Goal: Information Seeking & Learning: Learn about a topic

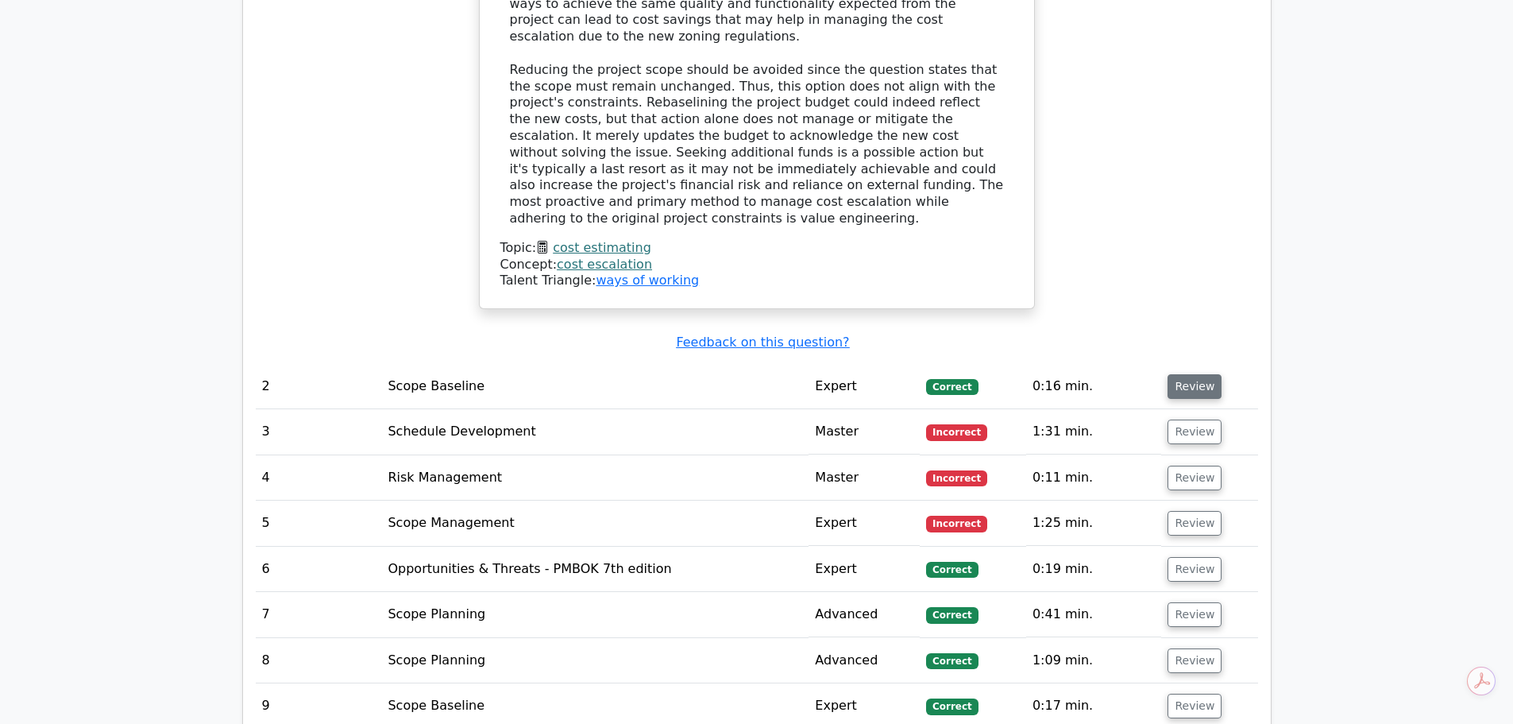
scroll to position [2066, 0]
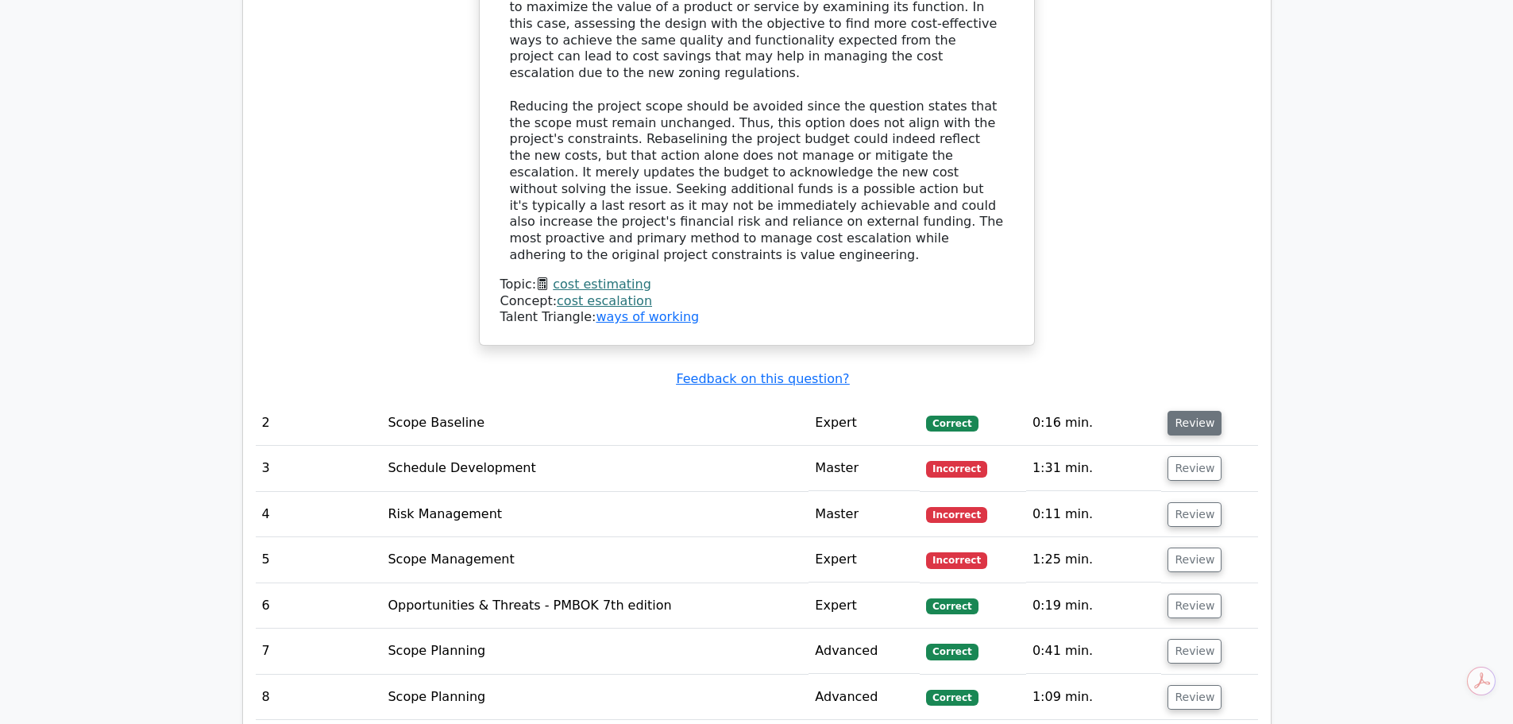
click at [1196, 411] on button "Review" at bounding box center [1195, 423] width 54 height 25
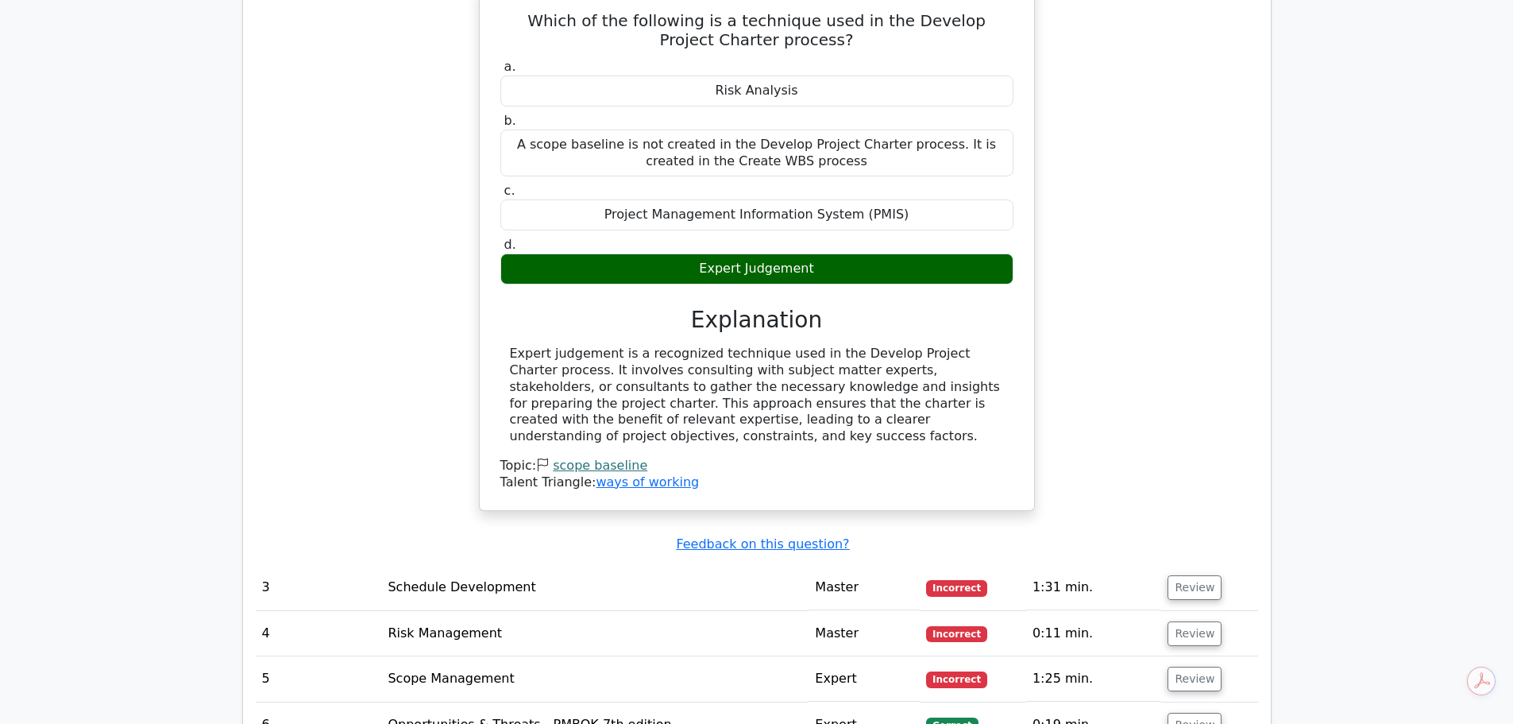
scroll to position [2542, 0]
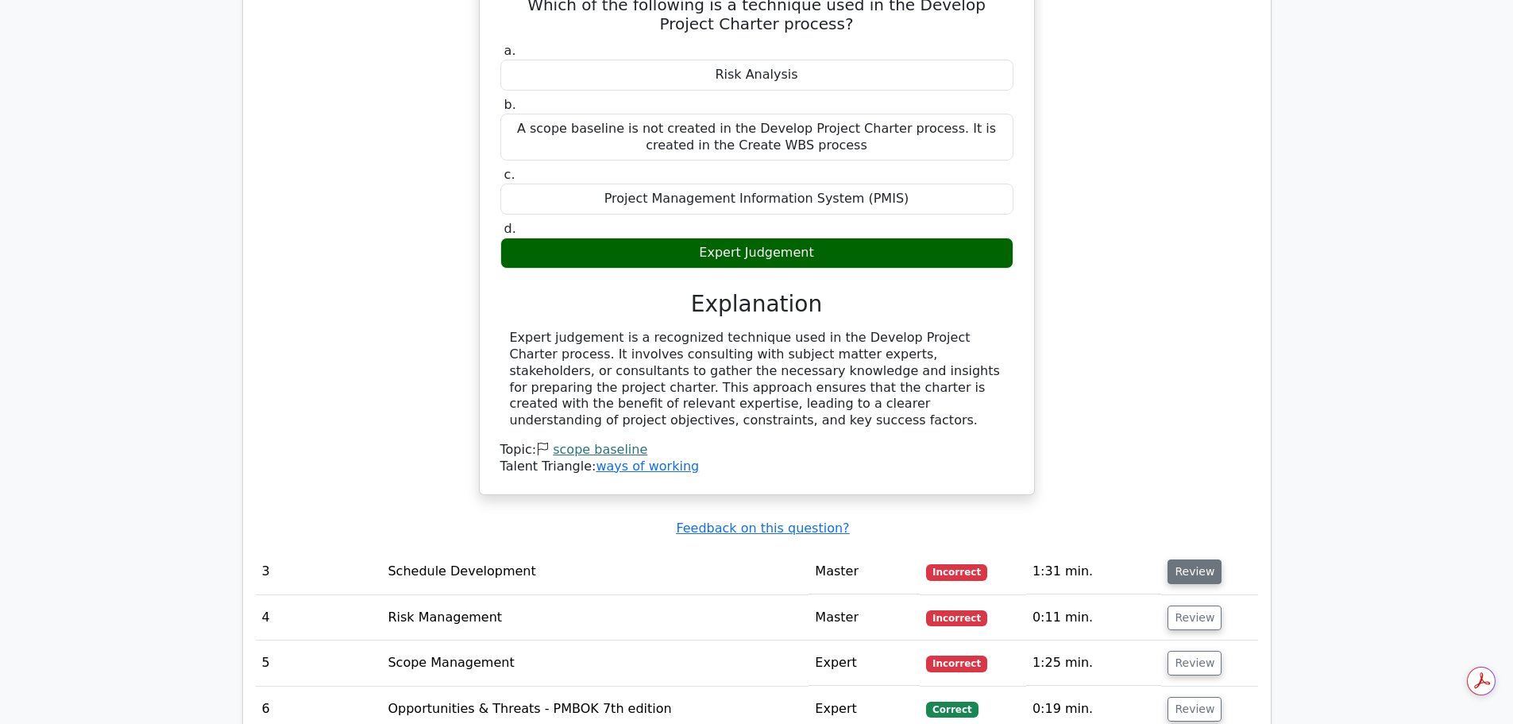
click at [1185, 559] on button "Review" at bounding box center [1195, 571] width 54 height 25
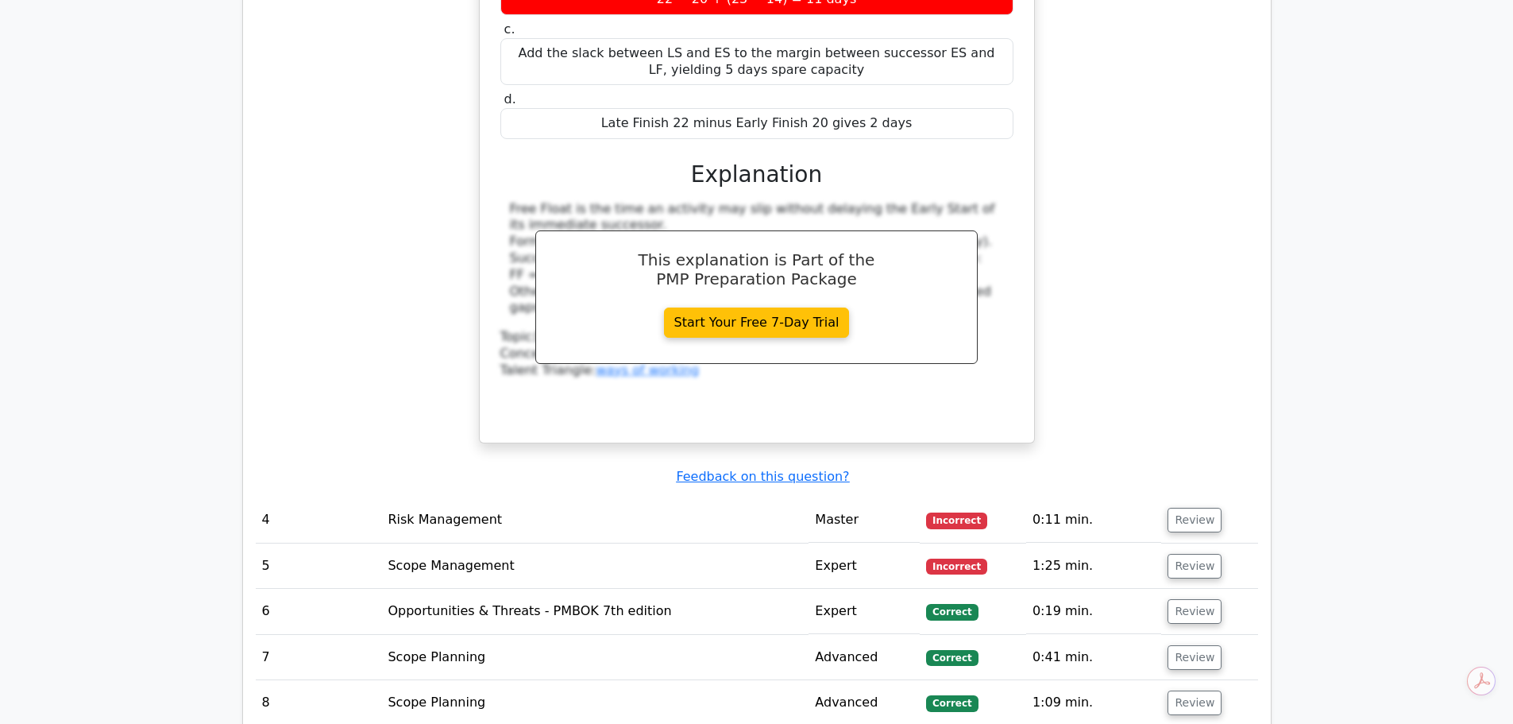
scroll to position [3337, 0]
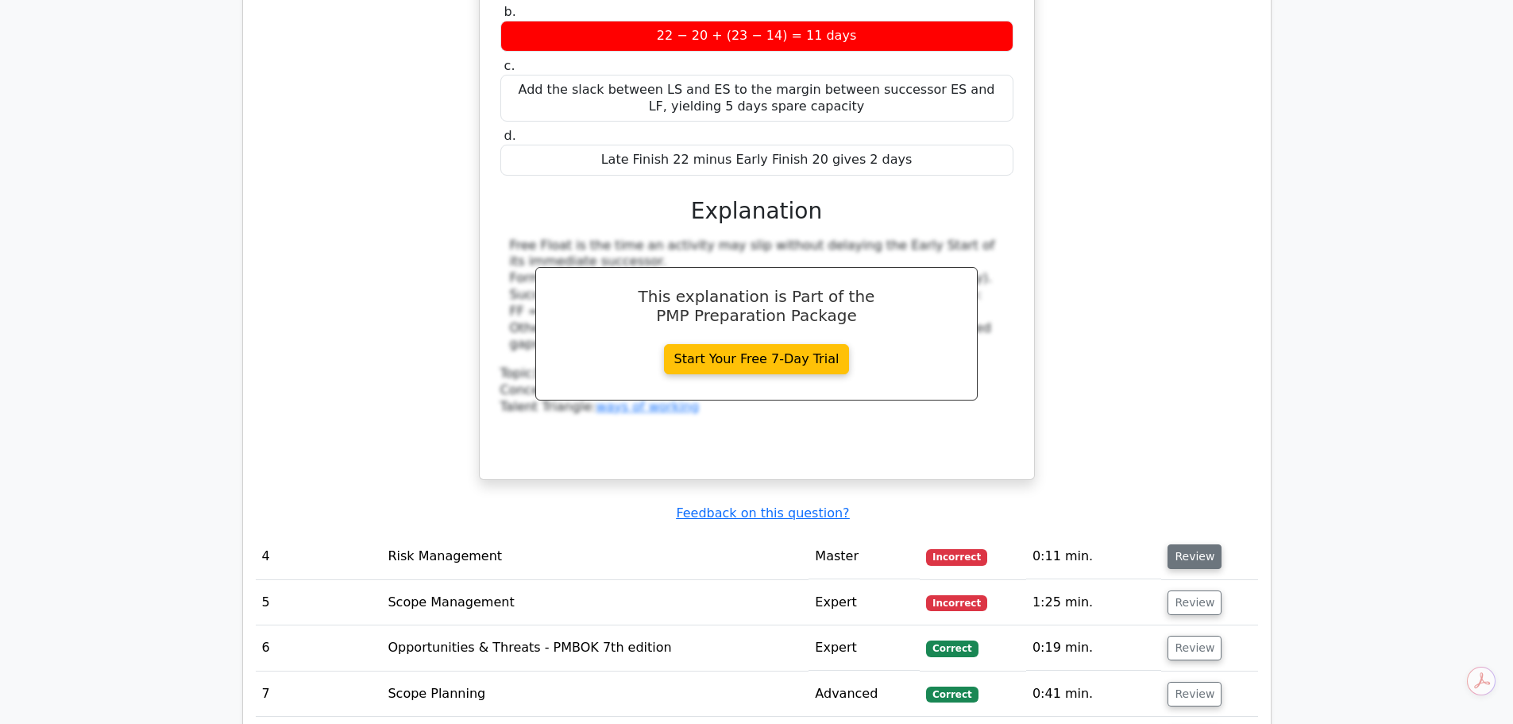
click at [1179, 544] on button "Review" at bounding box center [1195, 556] width 54 height 25
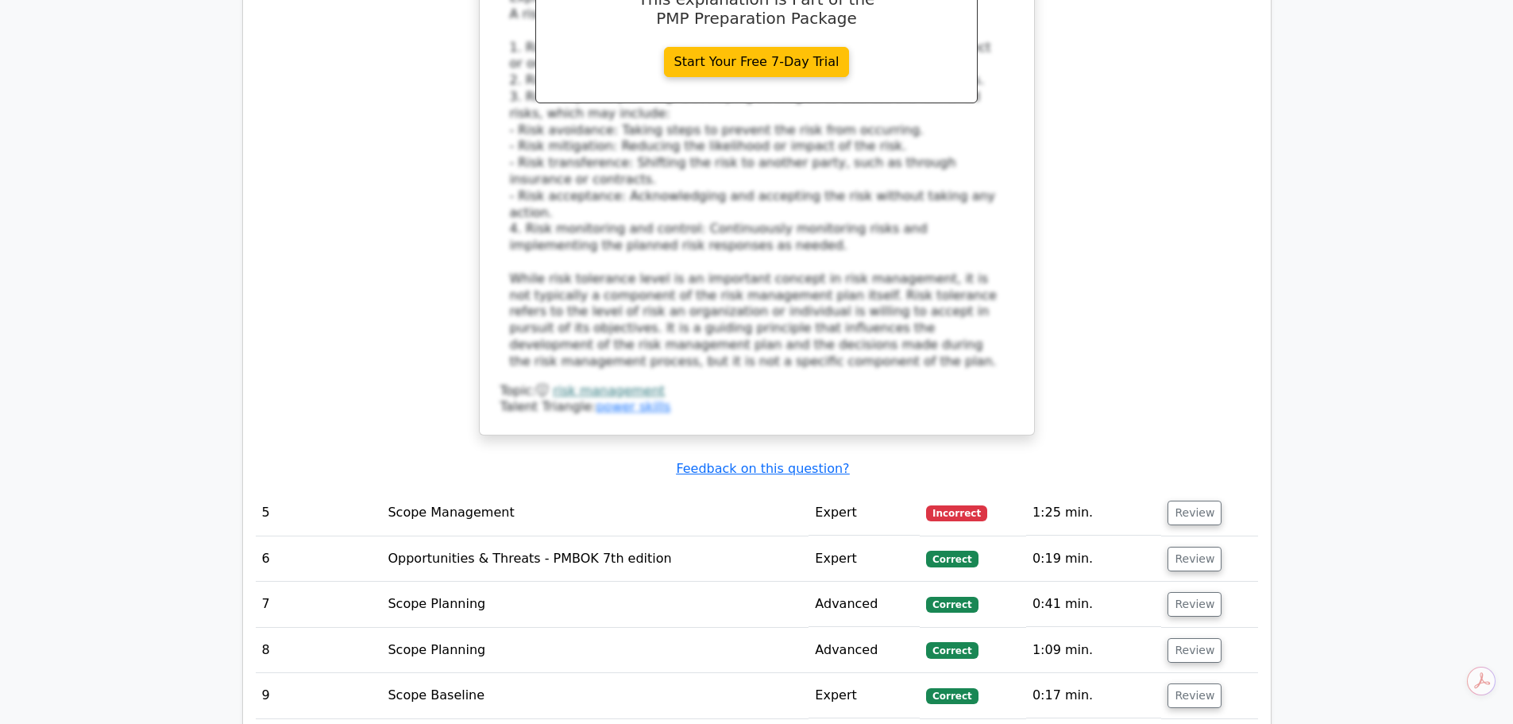
scroll to position [4370, 0]
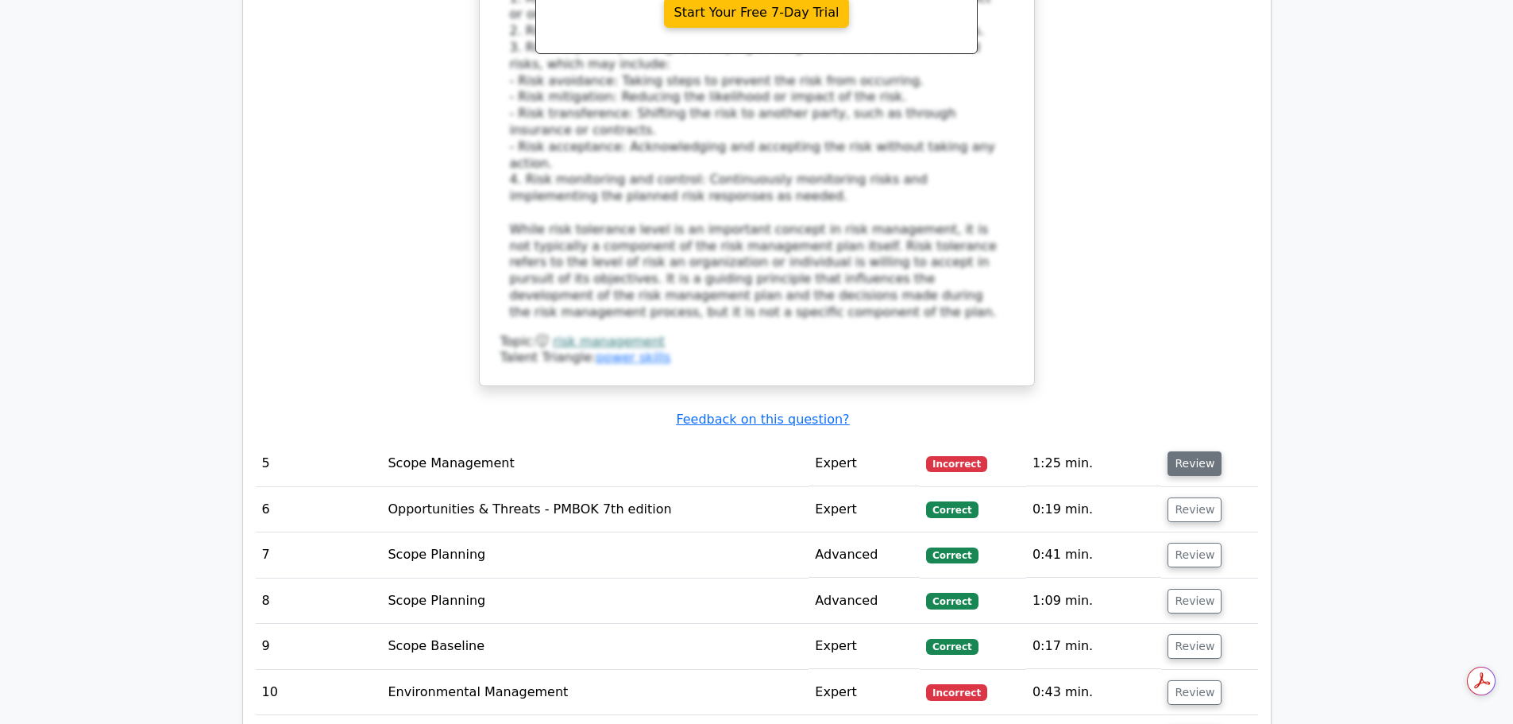
click at [1200, 451] on button "Review" at bounding box center [1195, 463] width 54 height 25
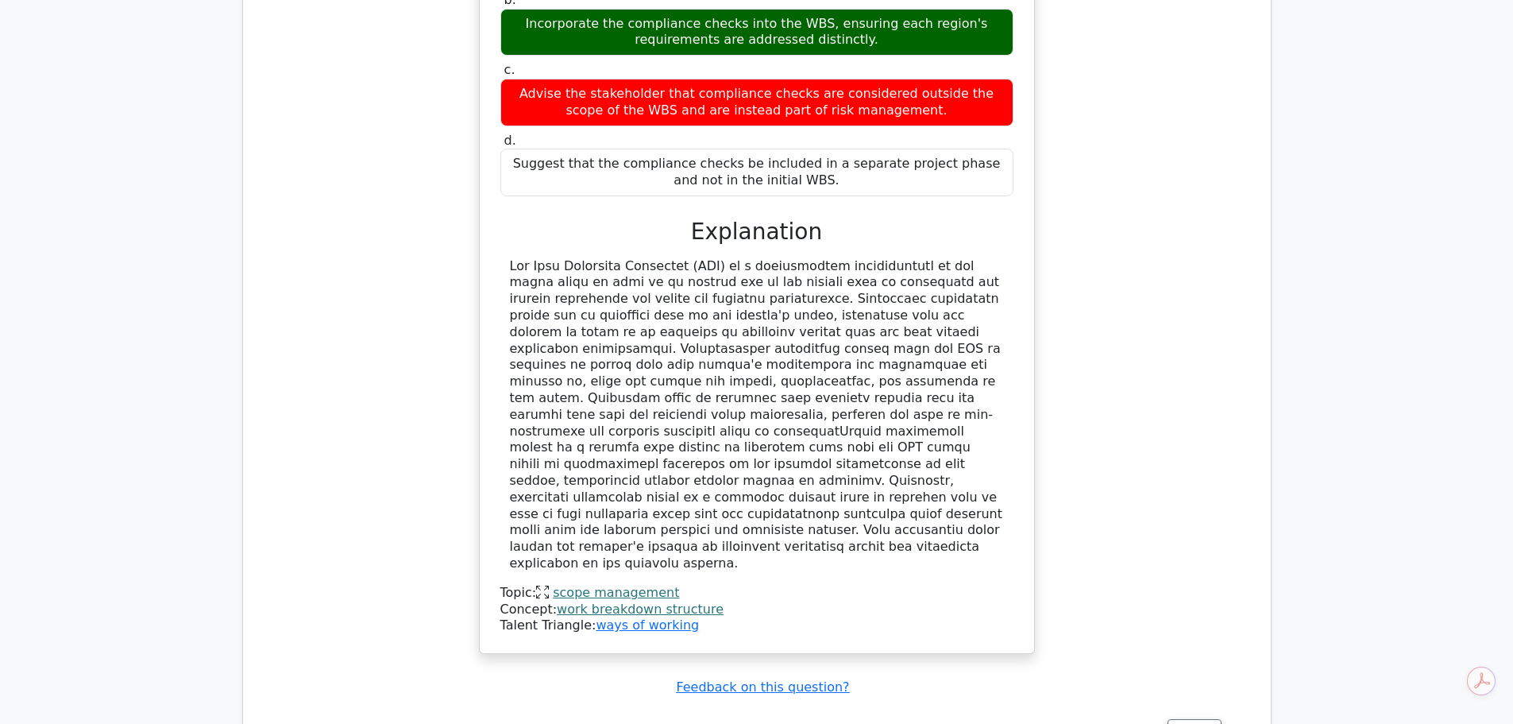
scroll to position [5164, 0]
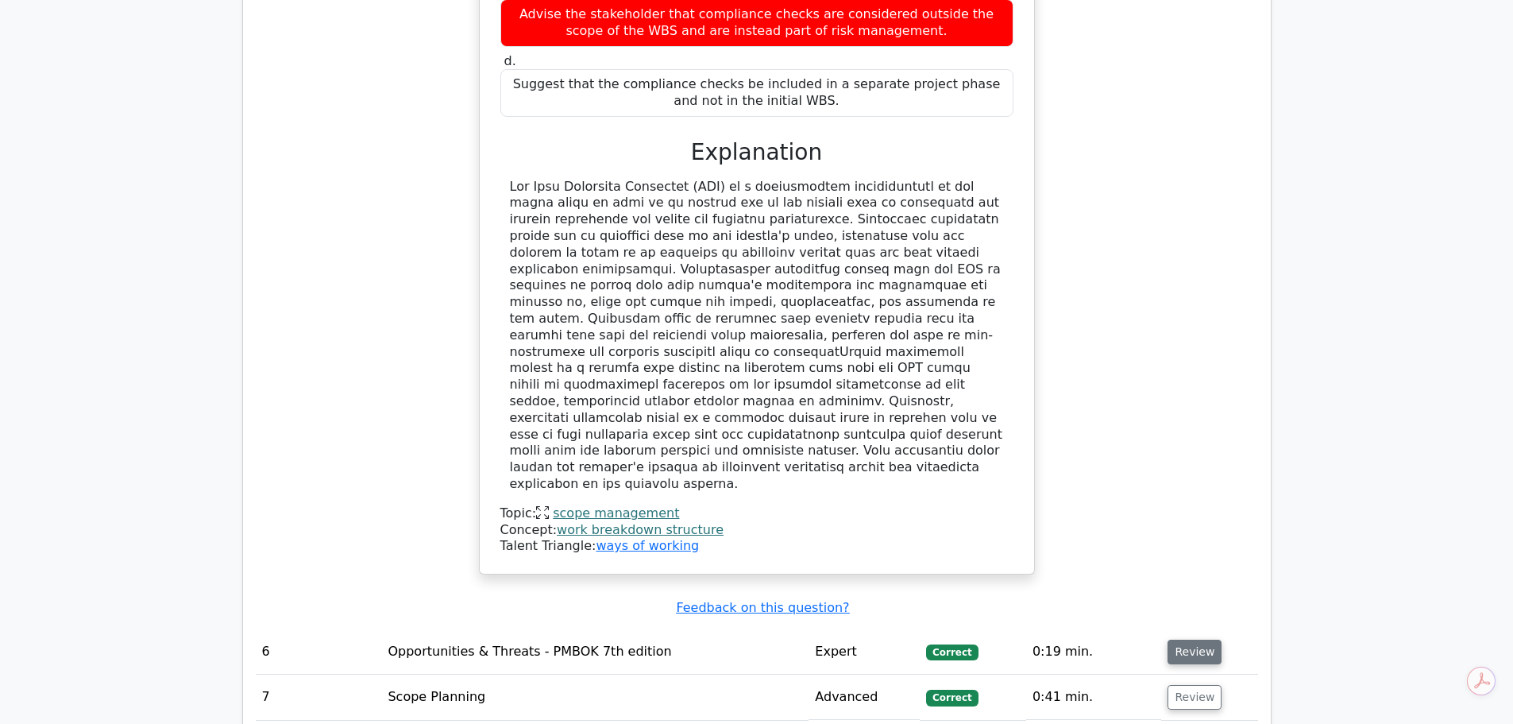
click at [1171, 640] on button "Review" at bounding box center [1195, 652] width 54 height 25
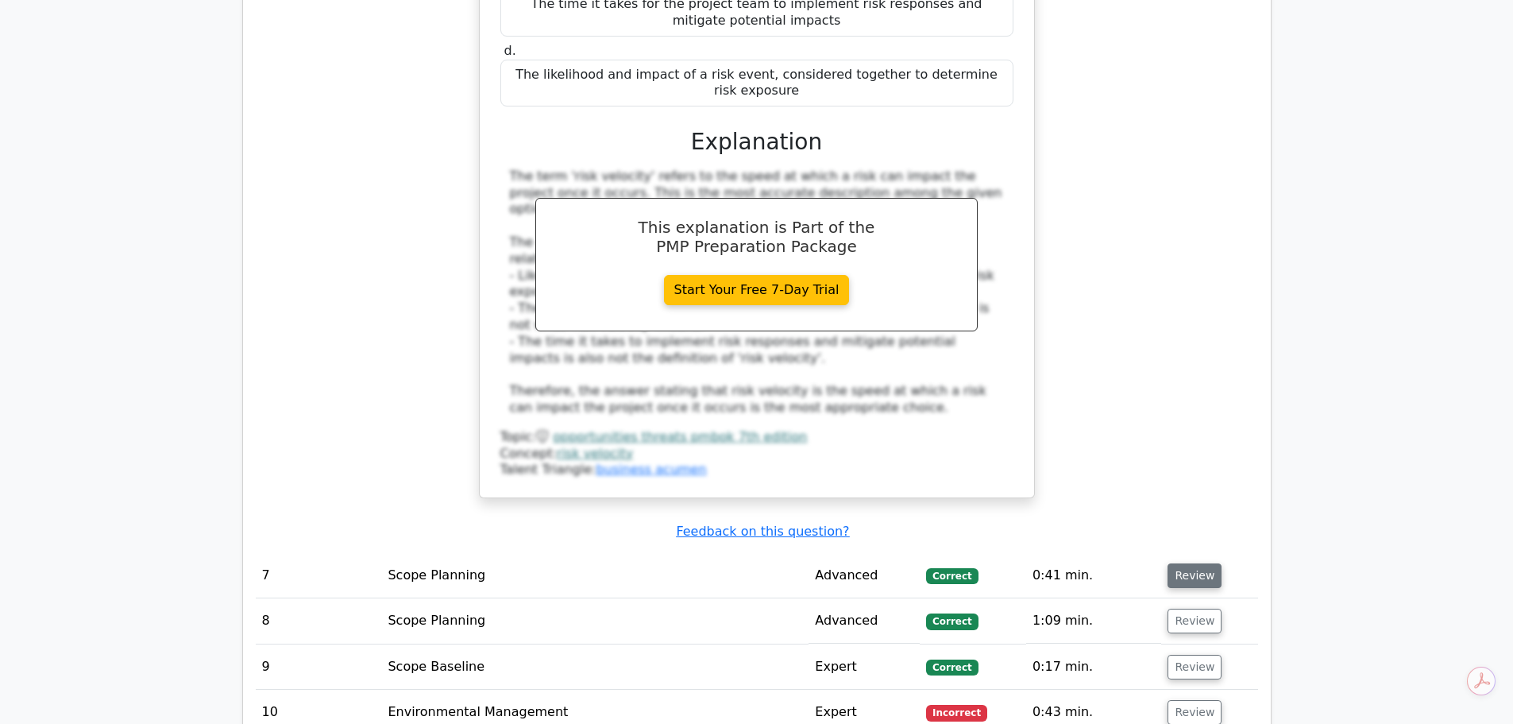
scroll to position [6038, 0]
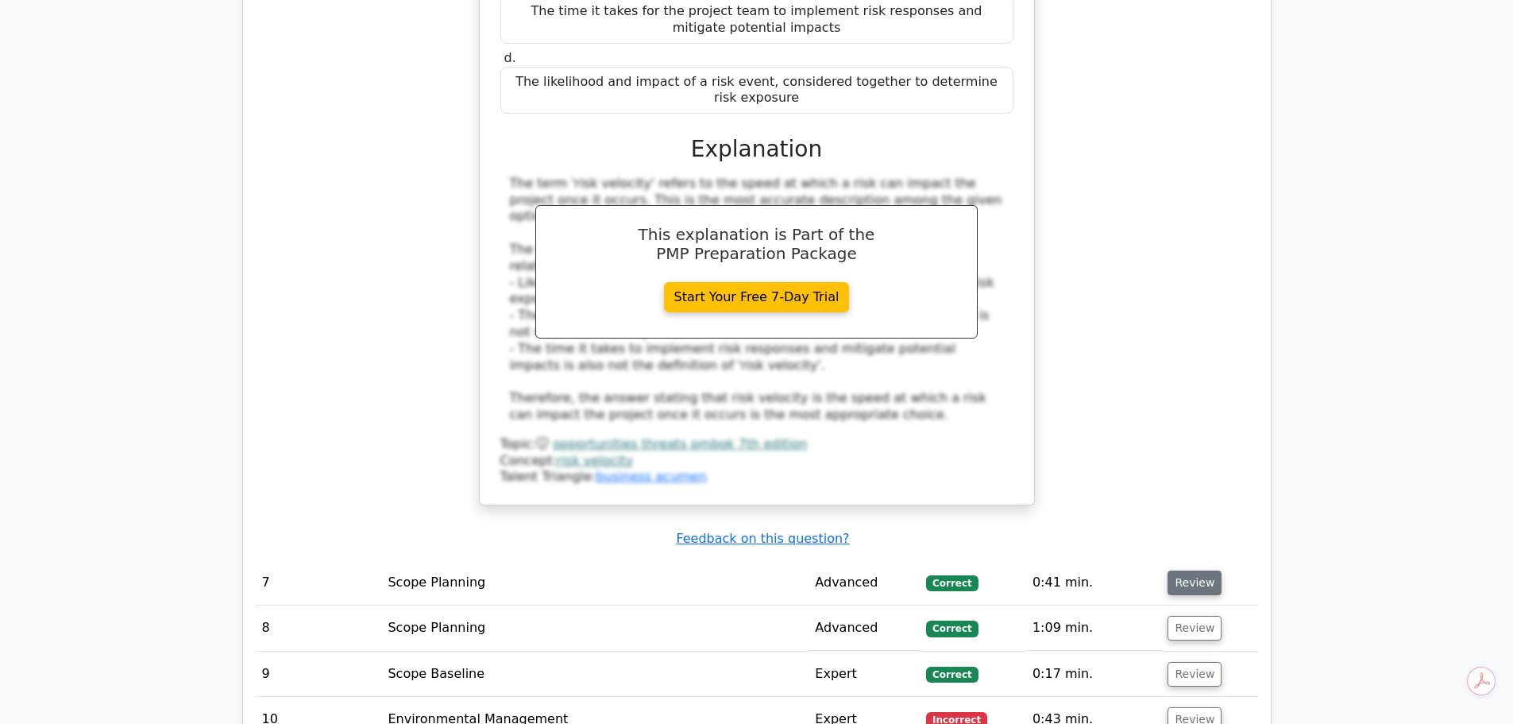
click at [1176, 570] on button "Review" at bounding box center [1195, 582] width 54 height 25
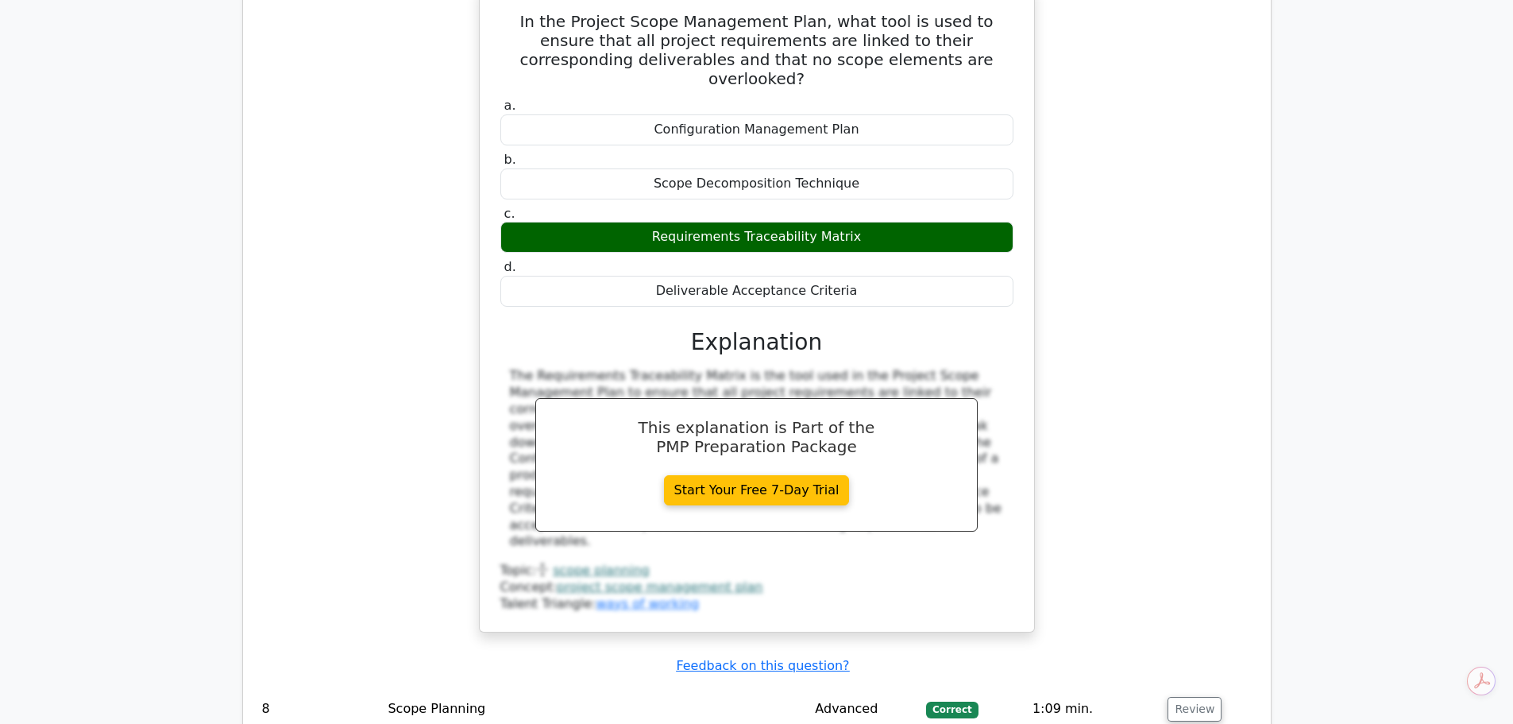
scroll to position [6674, 0]
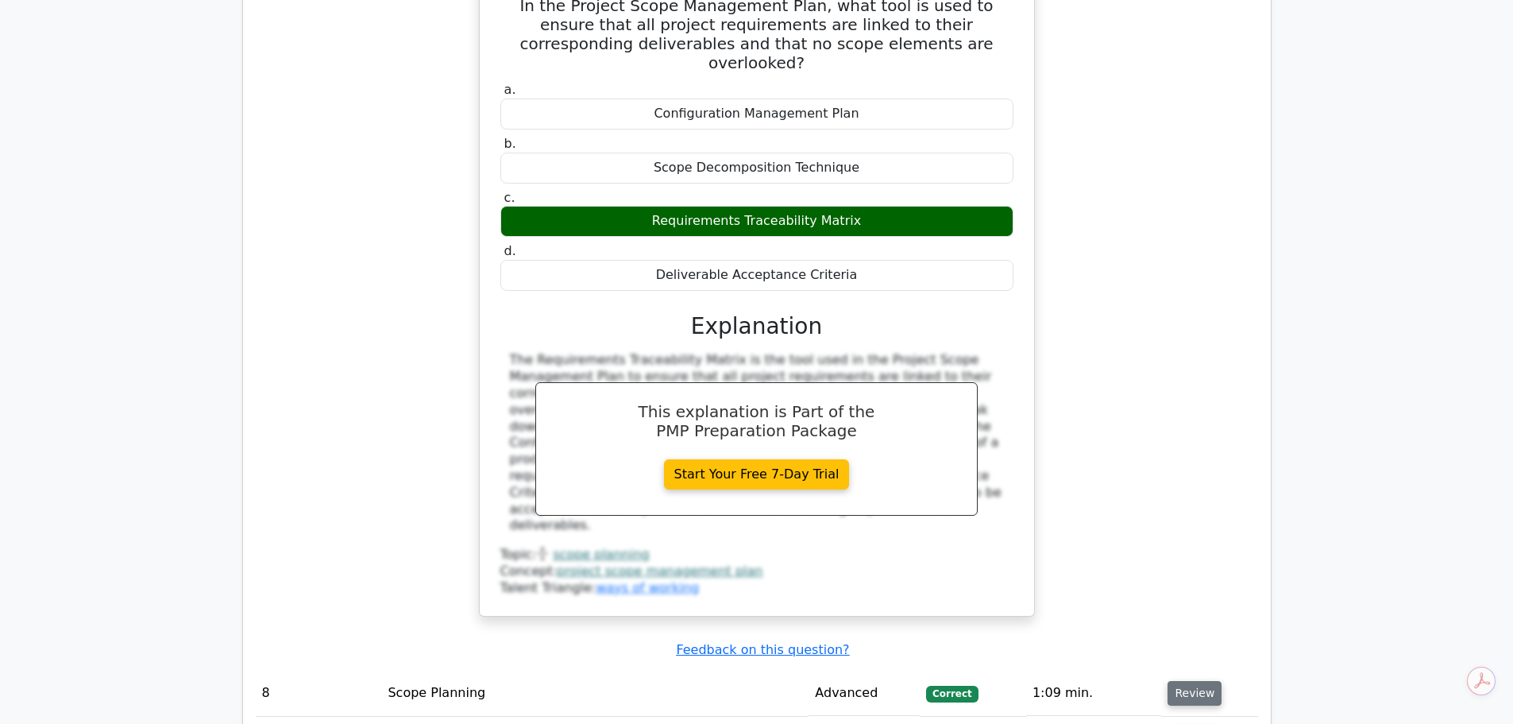
click at [1188, 681] on button "Review" at bounding box center [1195, 693] width 54 height 25
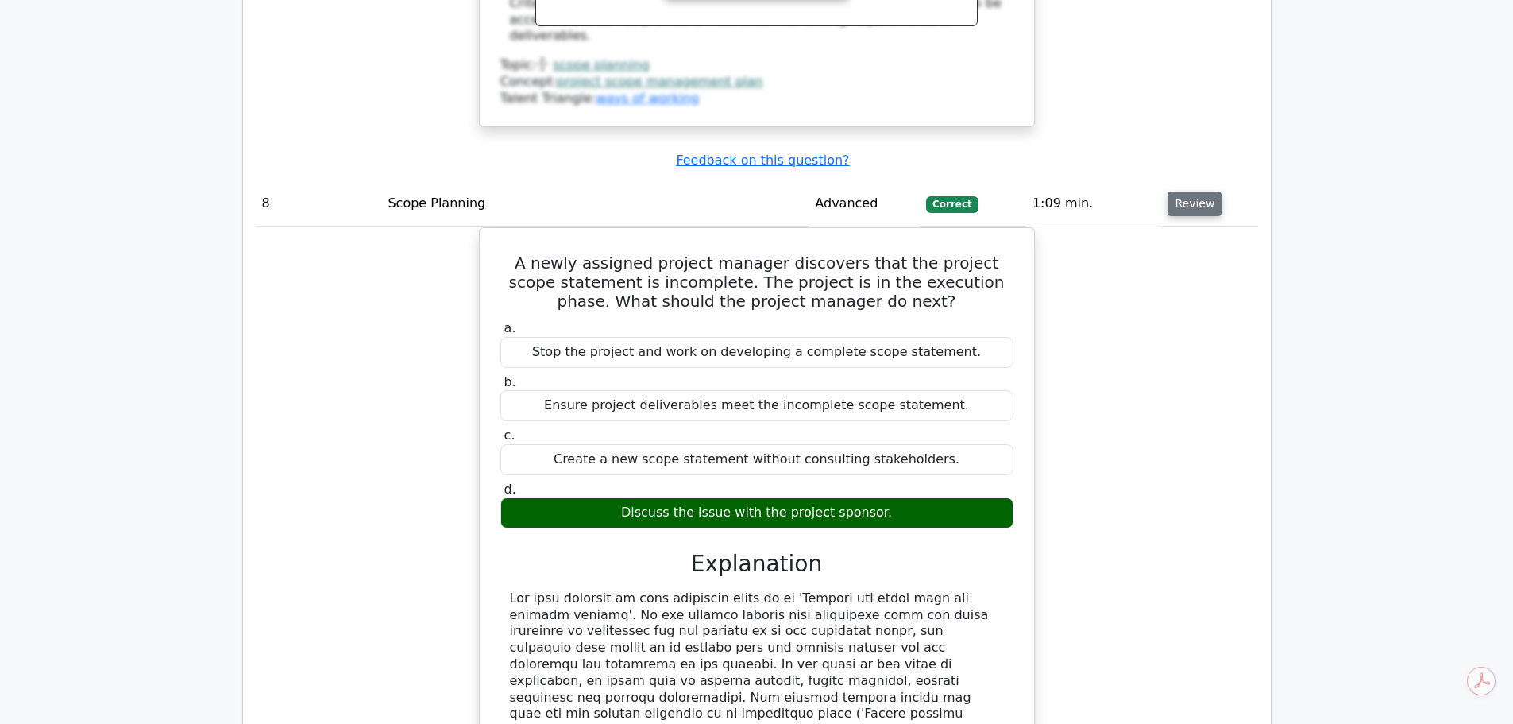
scroll to position [7468, 0]
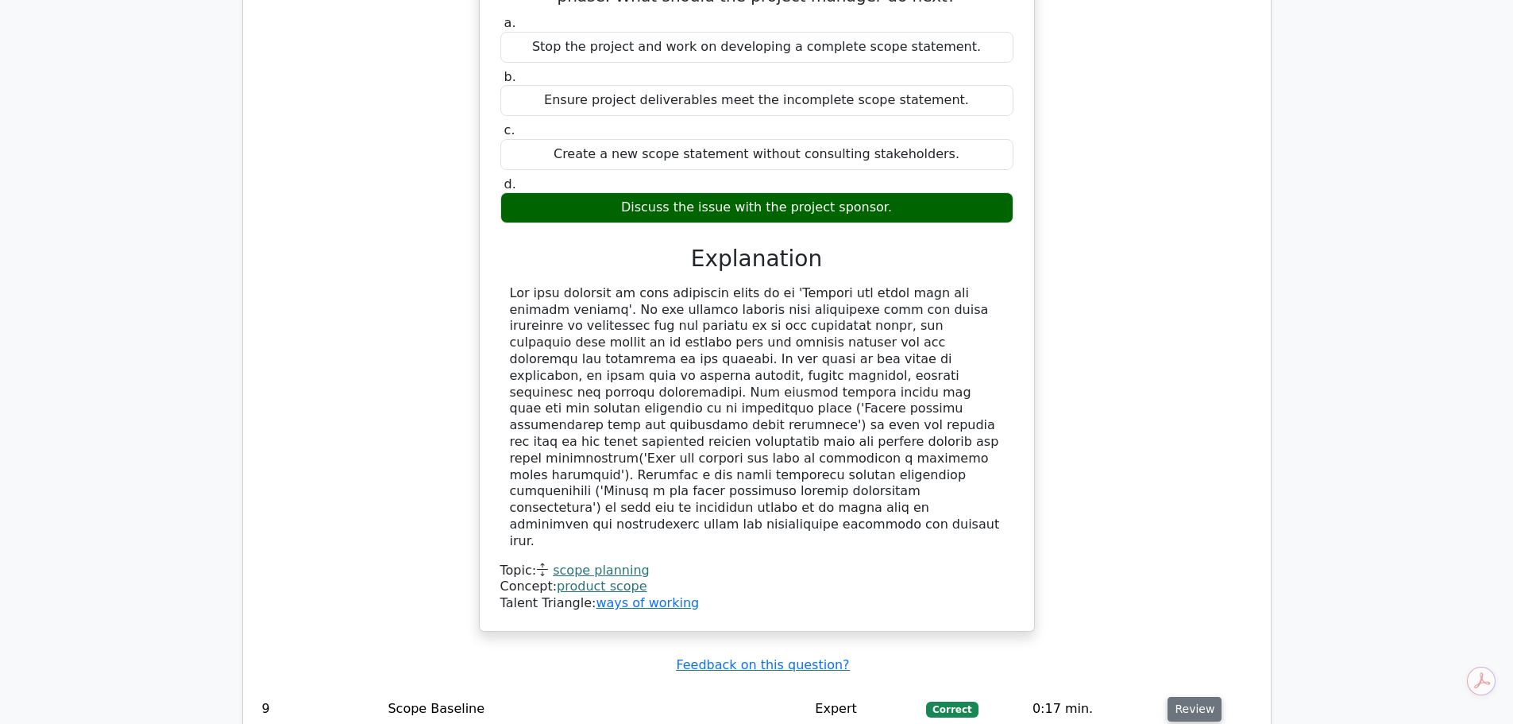
click at [1193, 697] on button "Review" at bounding box center [1195, 709] width 54 height 25
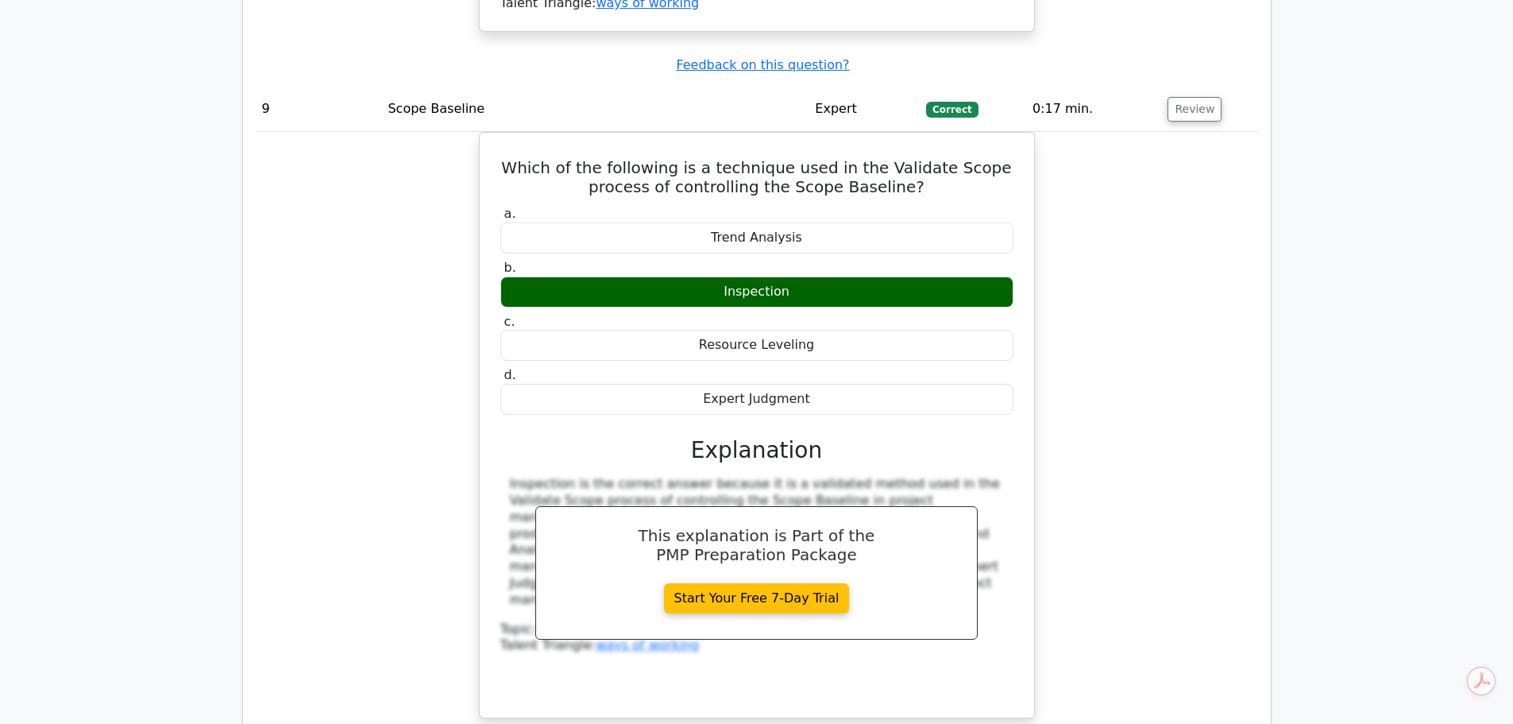
scroll to position [8104, 0]
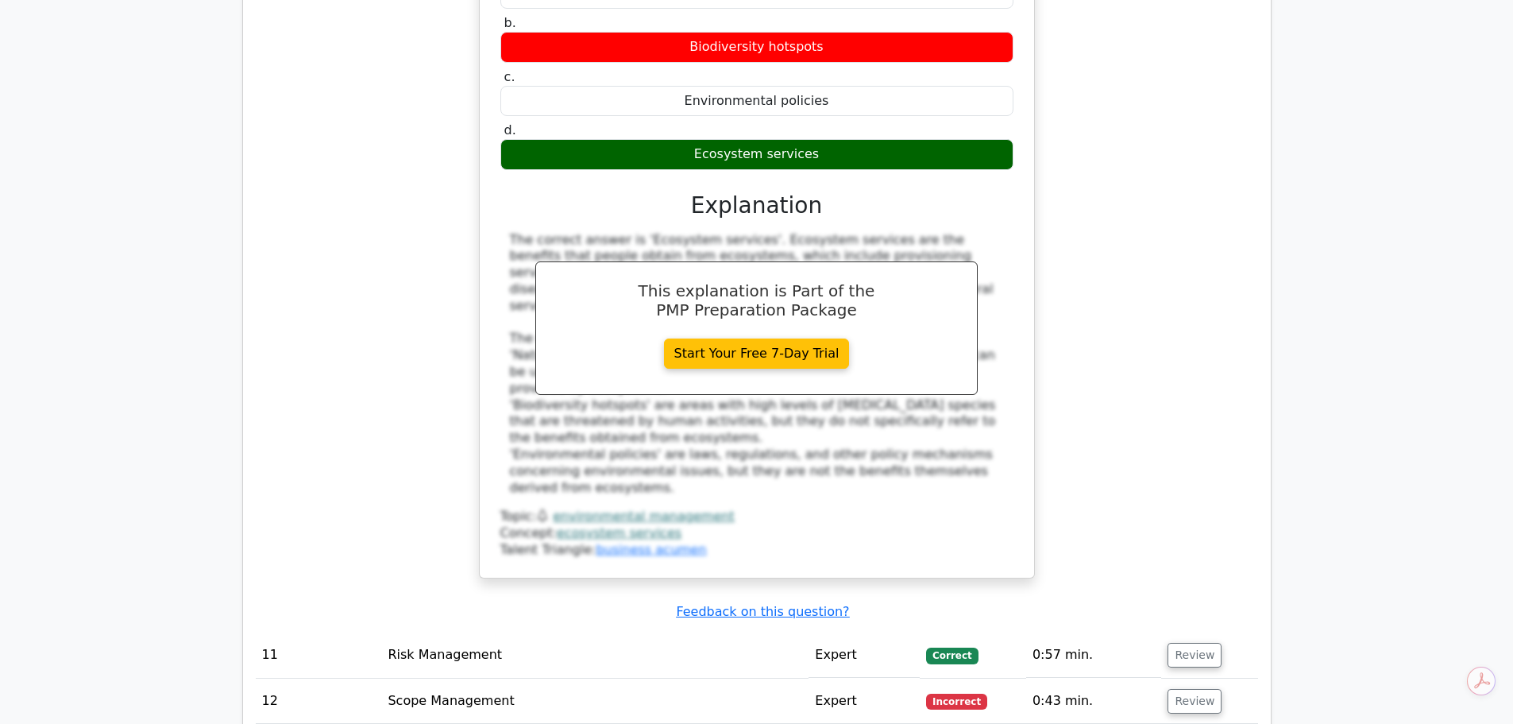
scroll to position [9057, 0]
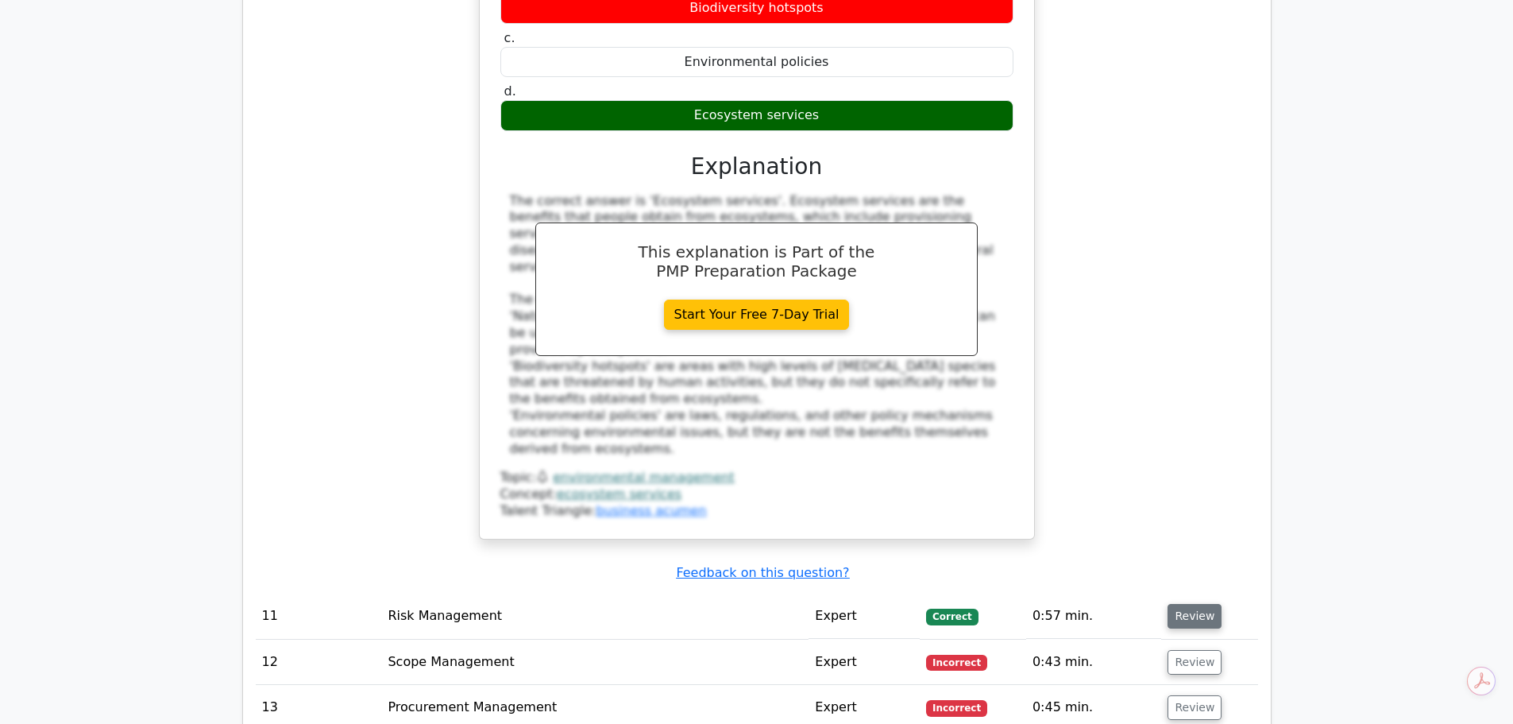
click at [1187, 604] on button "Review" at bounding box center [1195, 616] width 54 height 25
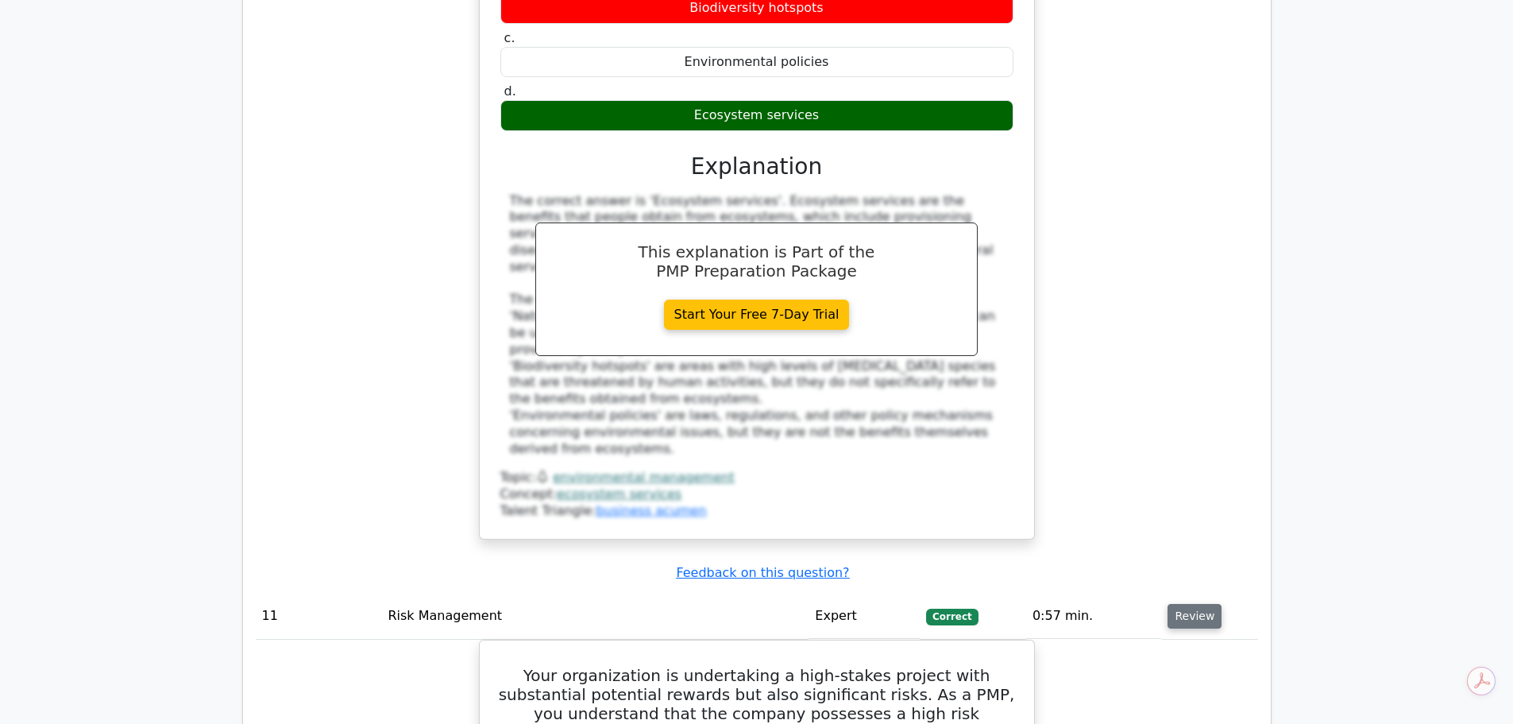
click at [1182, 604] on button "Review" at bounding box center [1195, 616] width 54 height 25
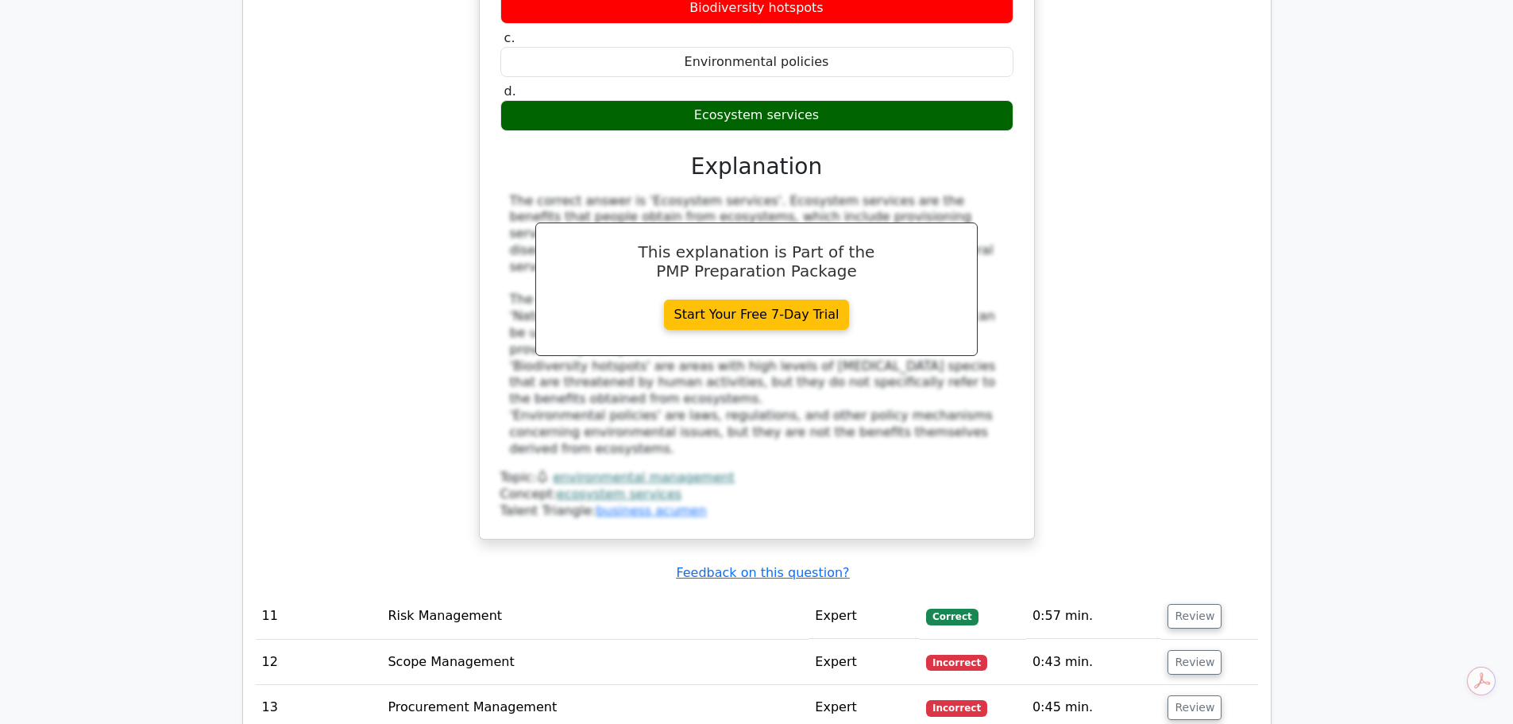
click at [1190, 640] on td "Review" at bounding box center [1210, 662] width 96 height 45
click at [1188, 650] on button "Review" at bounding box center [1195, 662] width 54 height 25
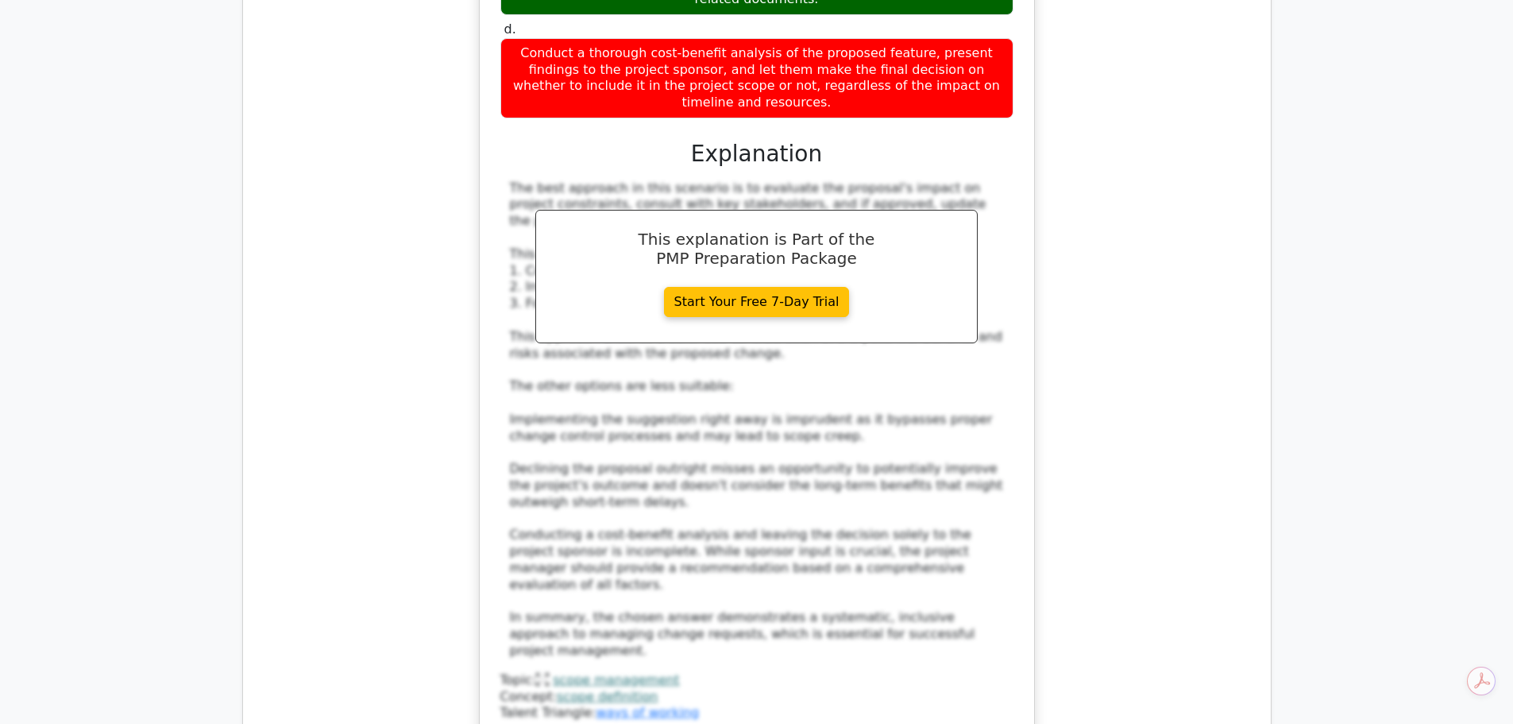
scroll to position [10249, 0]
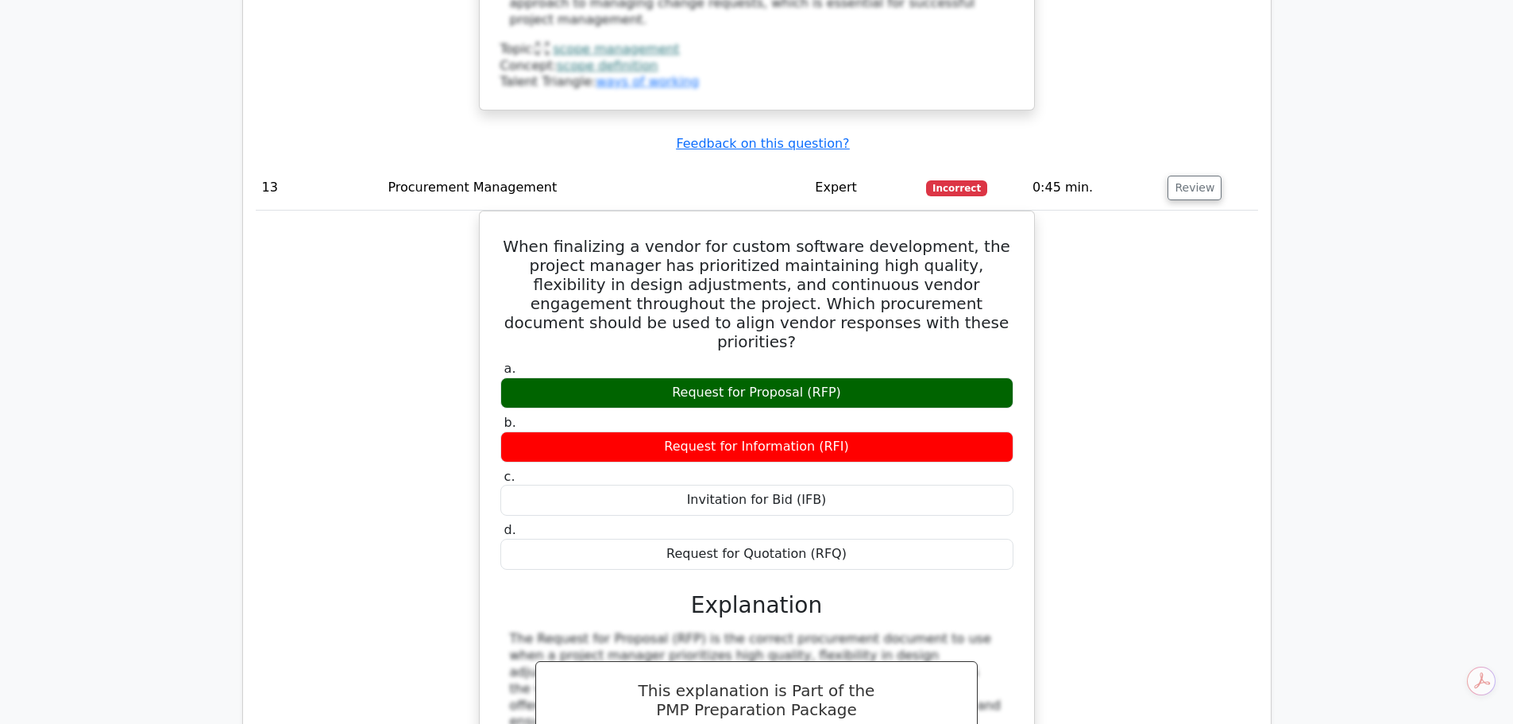
scroll to position [10805, 0]
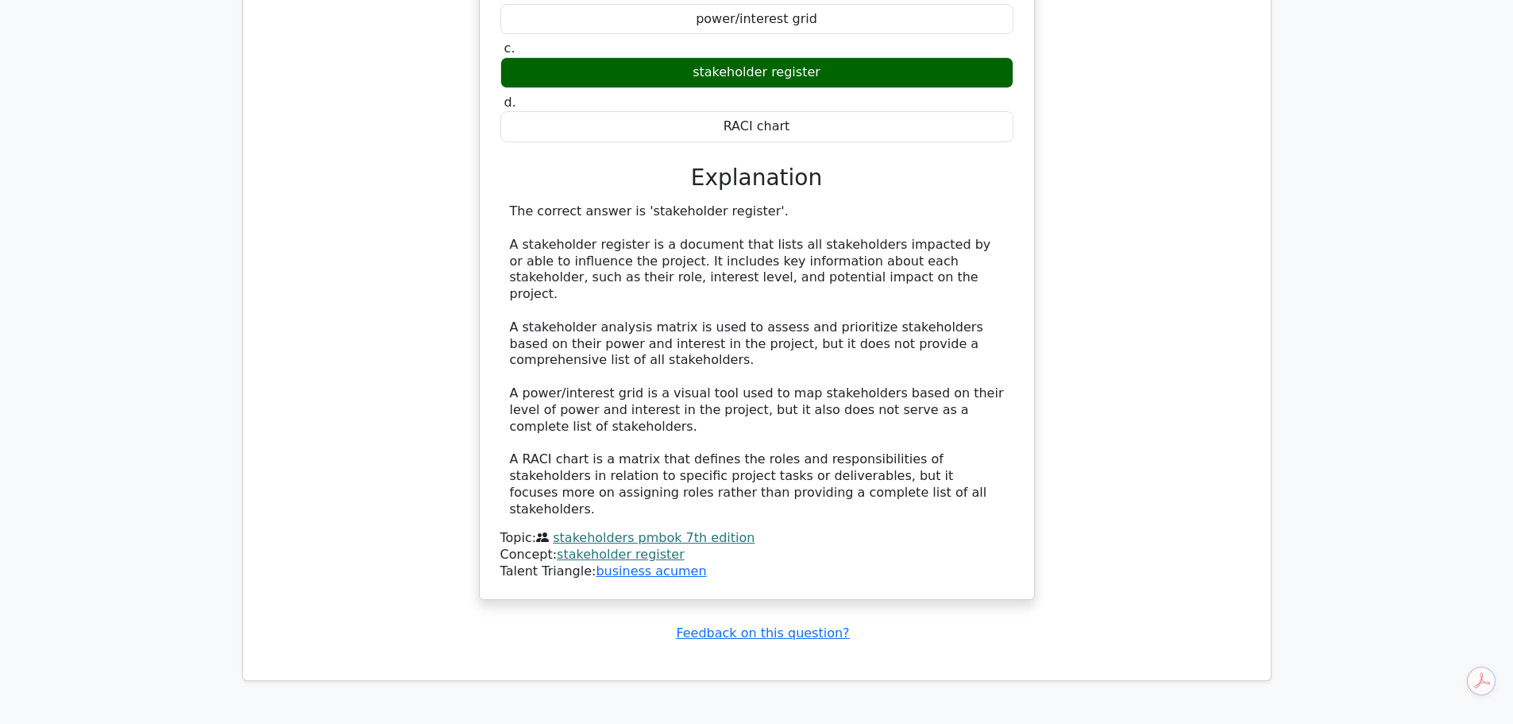
scroll to position [12076, 0]
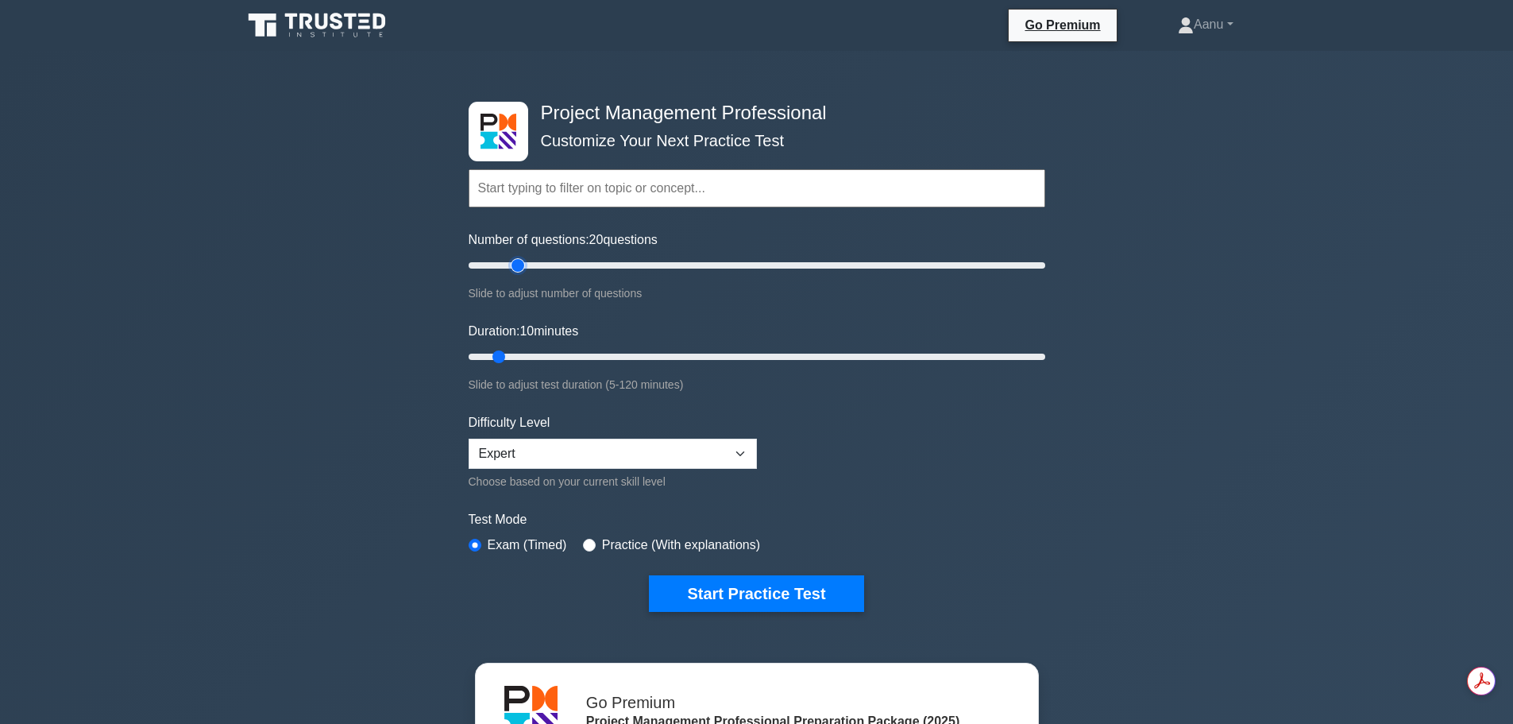
drag, startPoint x: 493, startPoint y: 264, endPoint x: 514, endPoint y: 266, distance: 20.8
type input "20"
click at [514, 266] on input "Number of questions: 20 questions" at bounding box center [757, 265] width 577 height 19
drag, startPoint x: 497, startPoint y: 364, endPoint x: 546, endPoint y: 363, distance: 49.3
type input "20"
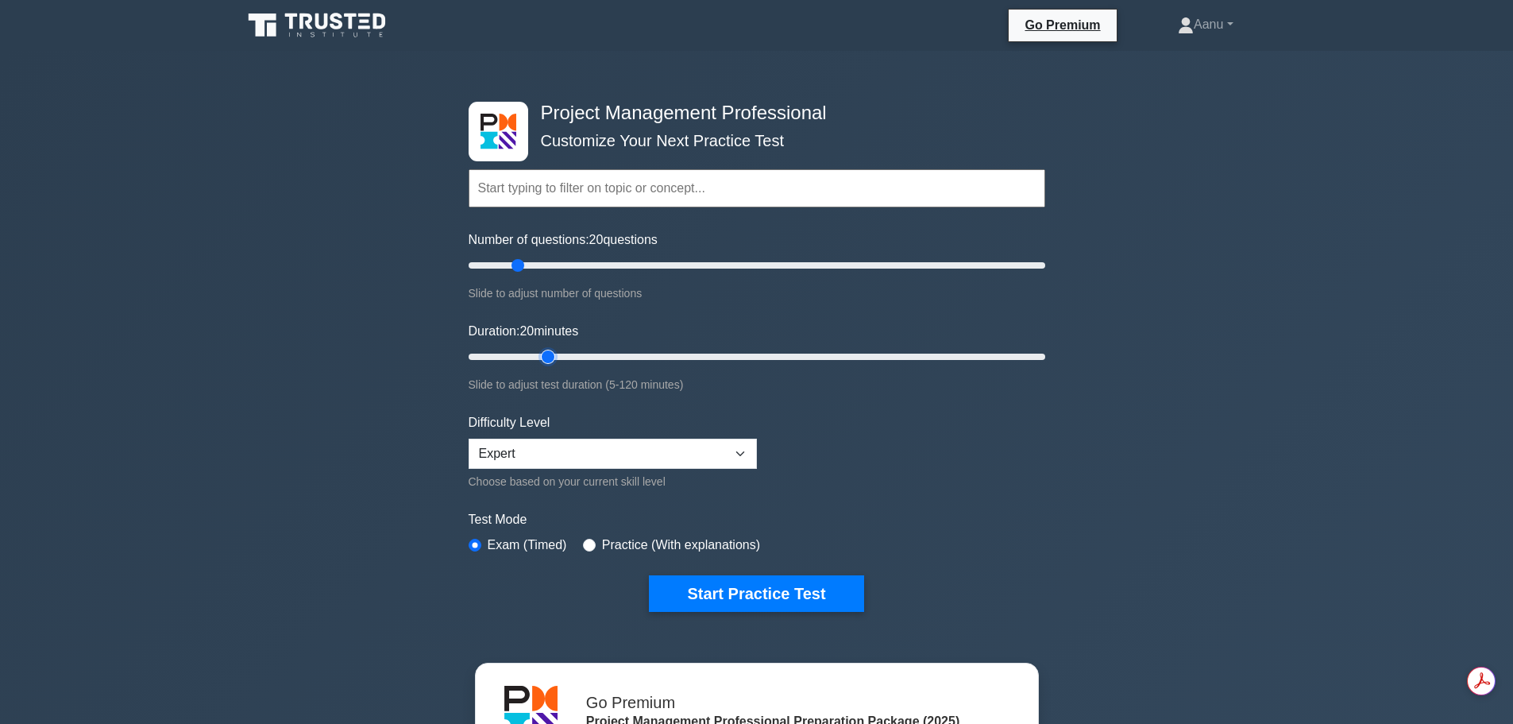
click at [546, 363] on input "Duration: 20 minutes" at bounding box center [757, 356] width 577 height 19
click at [716, 602] on button "Start Practice Test" at bounding box center [756, 593] width 215 height 37
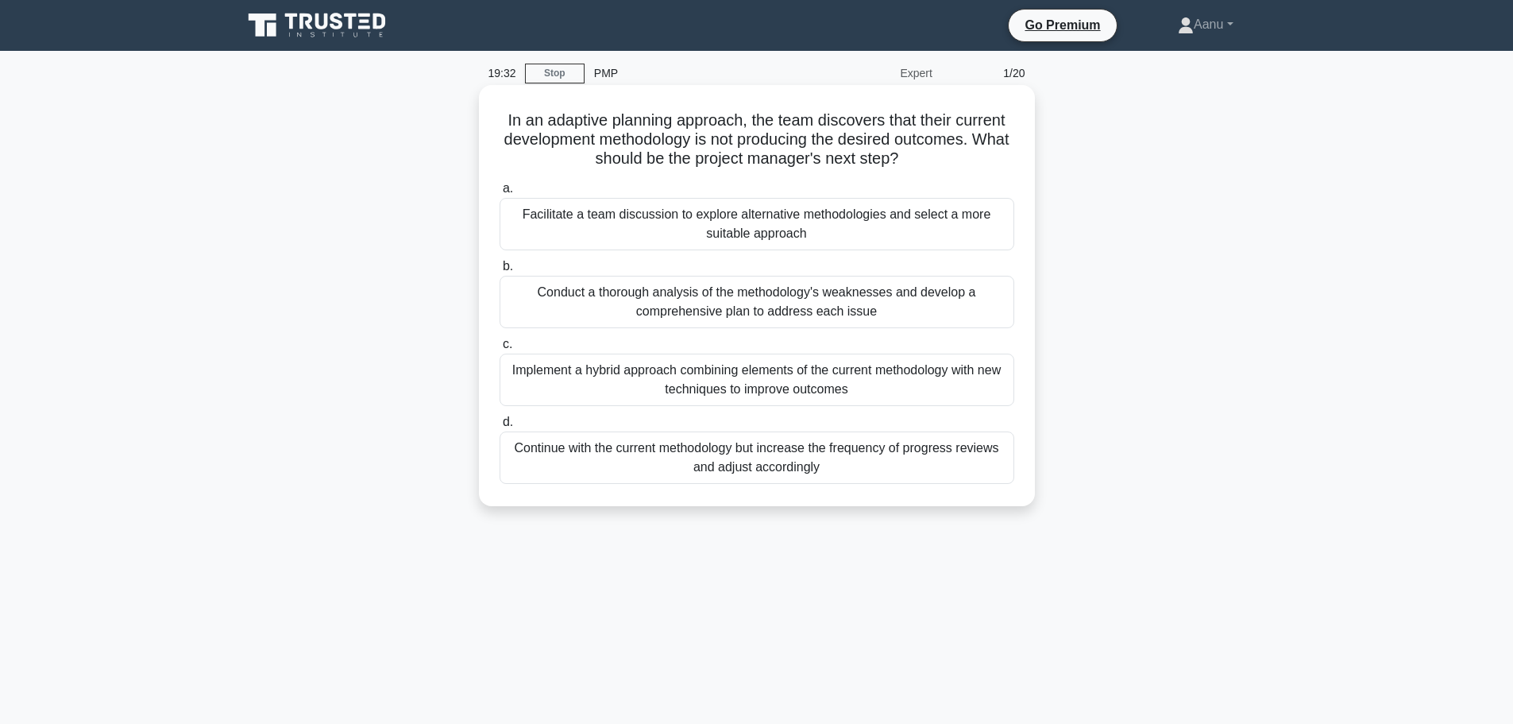
click at [736, 223] on div "Facilitate a team discussion to explore alternative methodologies and select a …" at bounding box center [757, 224] width 515 height 52
click at [500, 194] on input "a. Facilitate a team discussion to explore alternative methodologies and select…" at bounding box center [500, 189] width 0 height 10
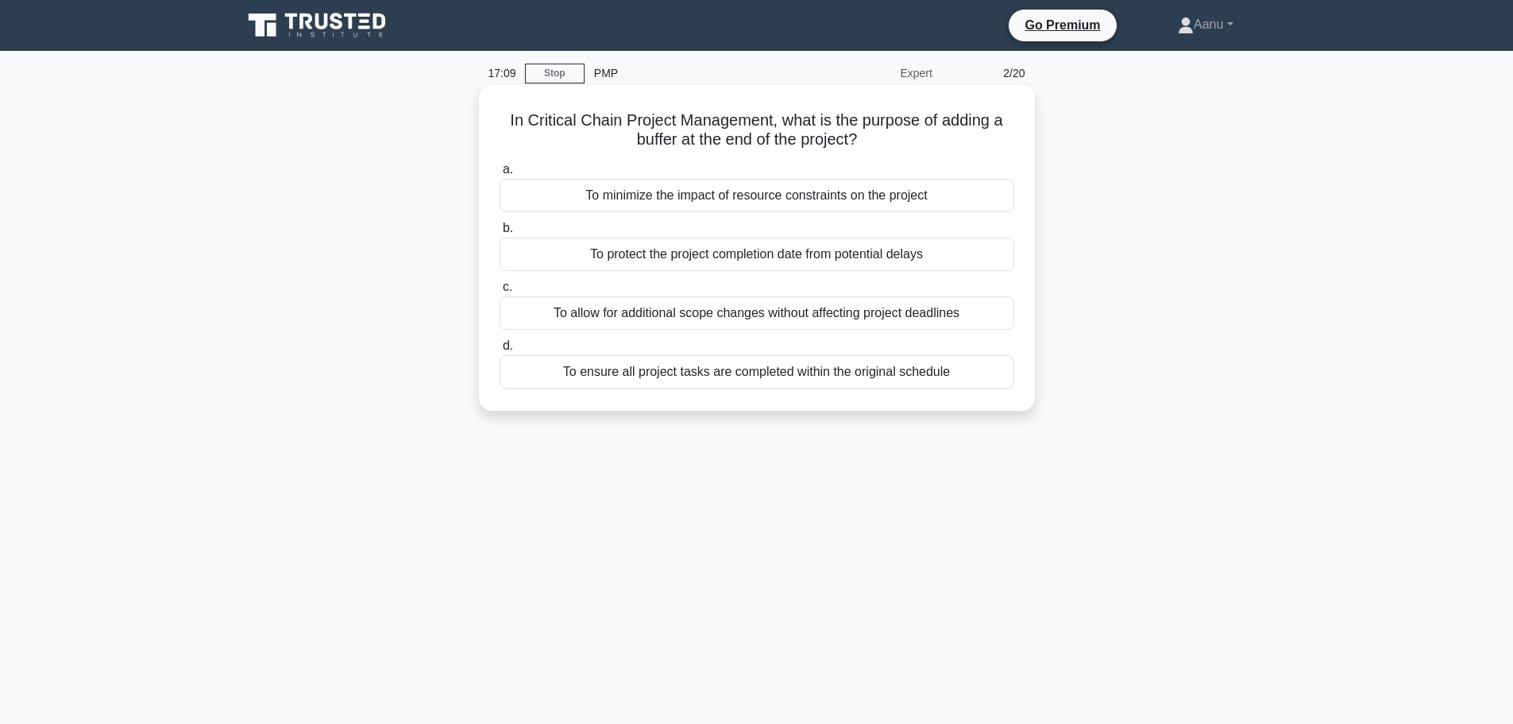
click at [690, 315] on div "To allow for additional scope changes without affecting project deadlines" at bounding box center [757, 312] width 515 height 33
click at [500, 292] on input "c. To allow for additional scope changes without affecting project deadlines" at bounding box center [500, 287] width 0 height 10
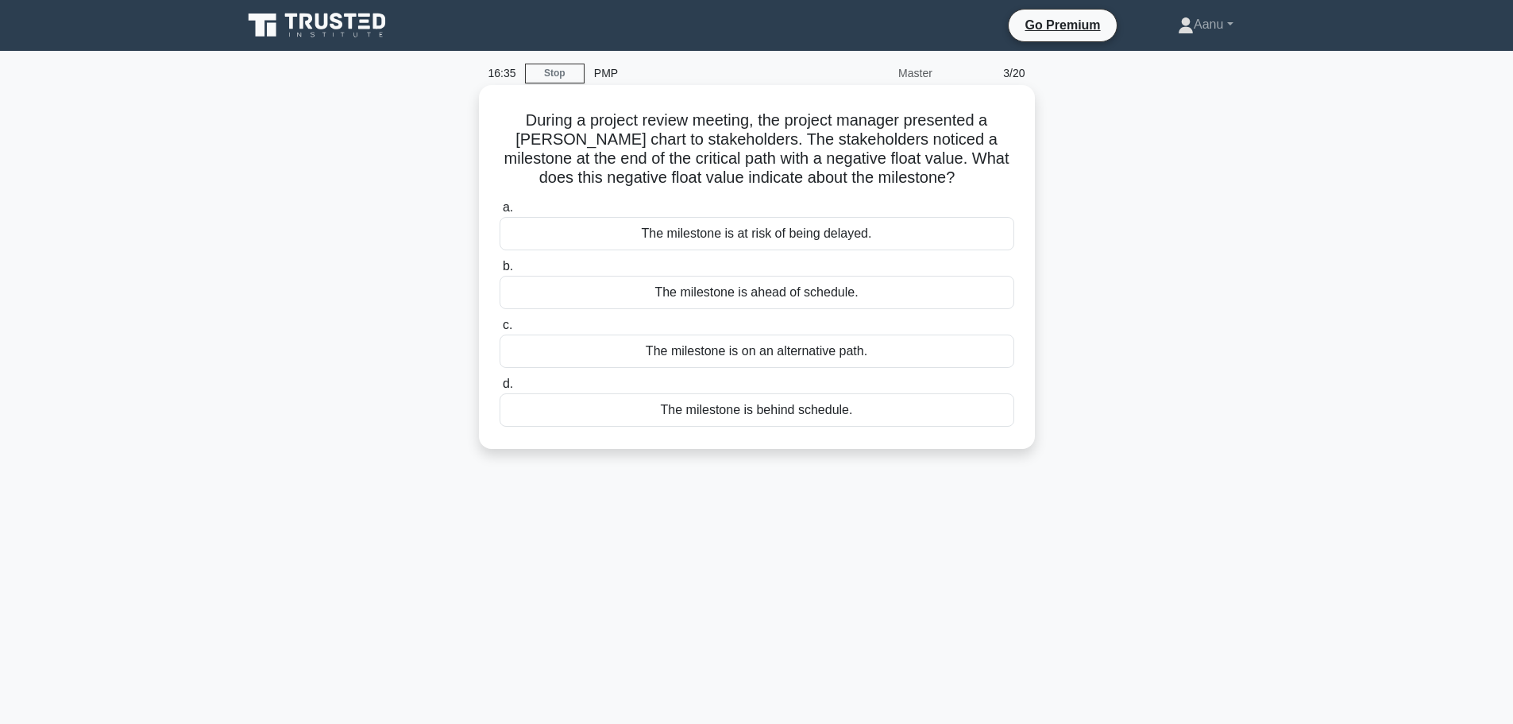
click at [798, 238] on div "The milestone is at risk of being delayed." at bounding box center [757, 233] width 515 height 33
click at [500, 213] on input "a. The milestone is at risk of being delayed." at bounding box center [500, 208] width 0 height 10
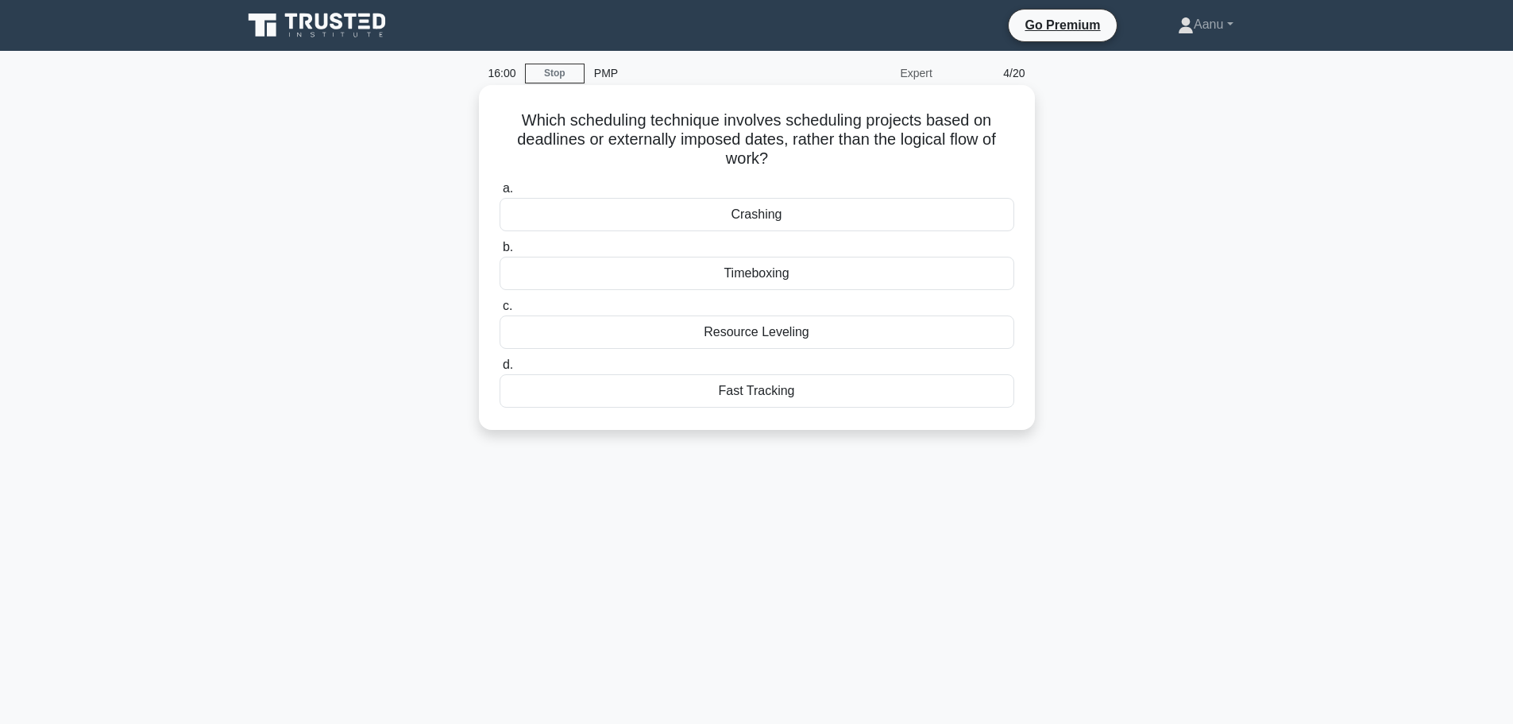
click at [777, 277] on div "Timeboxing" at bounding box center [757, 273] width 515 height 33
click at [500, 253] on input "b. Timeboxing" at bounding box center [500, 247] width 0 height 10
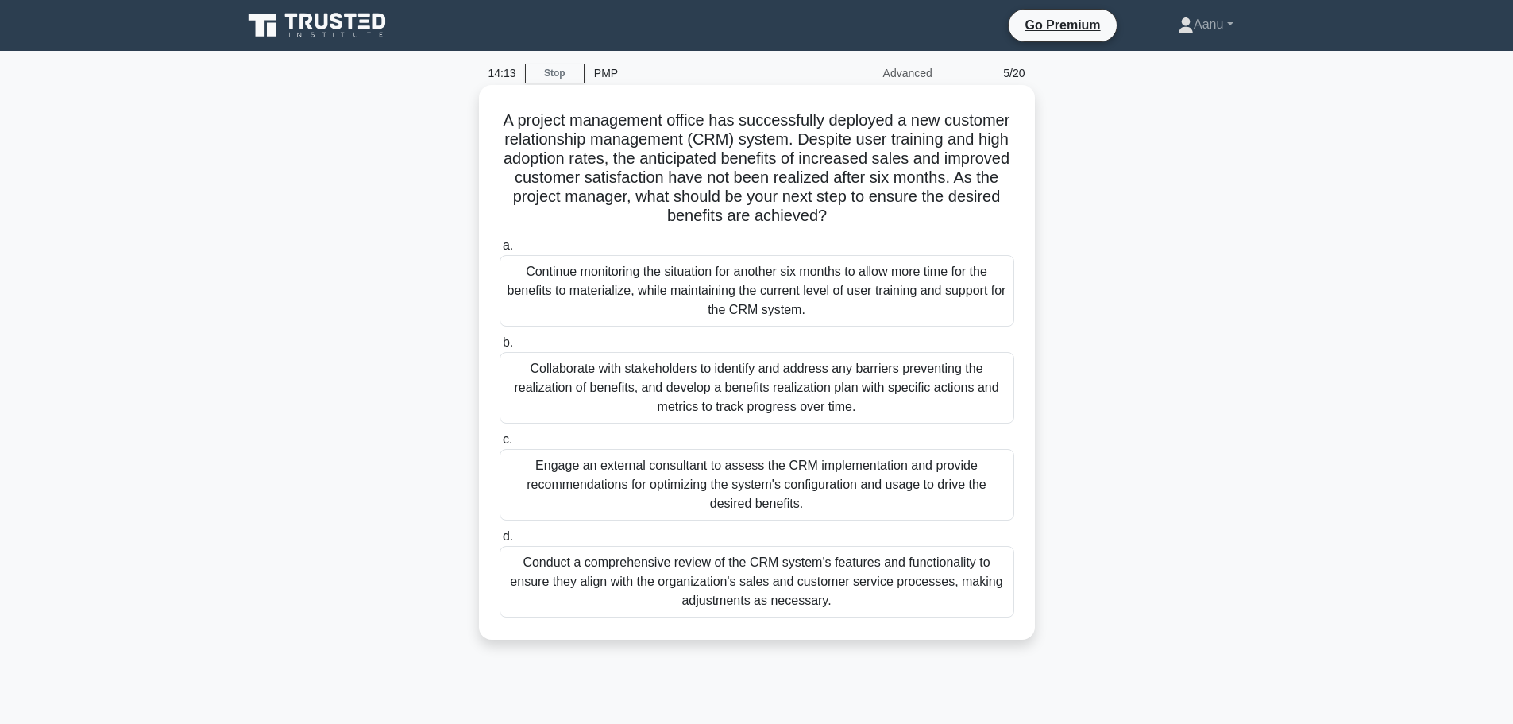
click at [760, 603] on div "Conduct a comprehensive review of the CRM system's features and functionality t…" at bounding box center [757, 582] width 515 height 72
click at [500, 542] on input "d. Conduct a comprehensive review of the CRM system's features and functionalit…" at bounding box center [500, 537] width 0 height 10
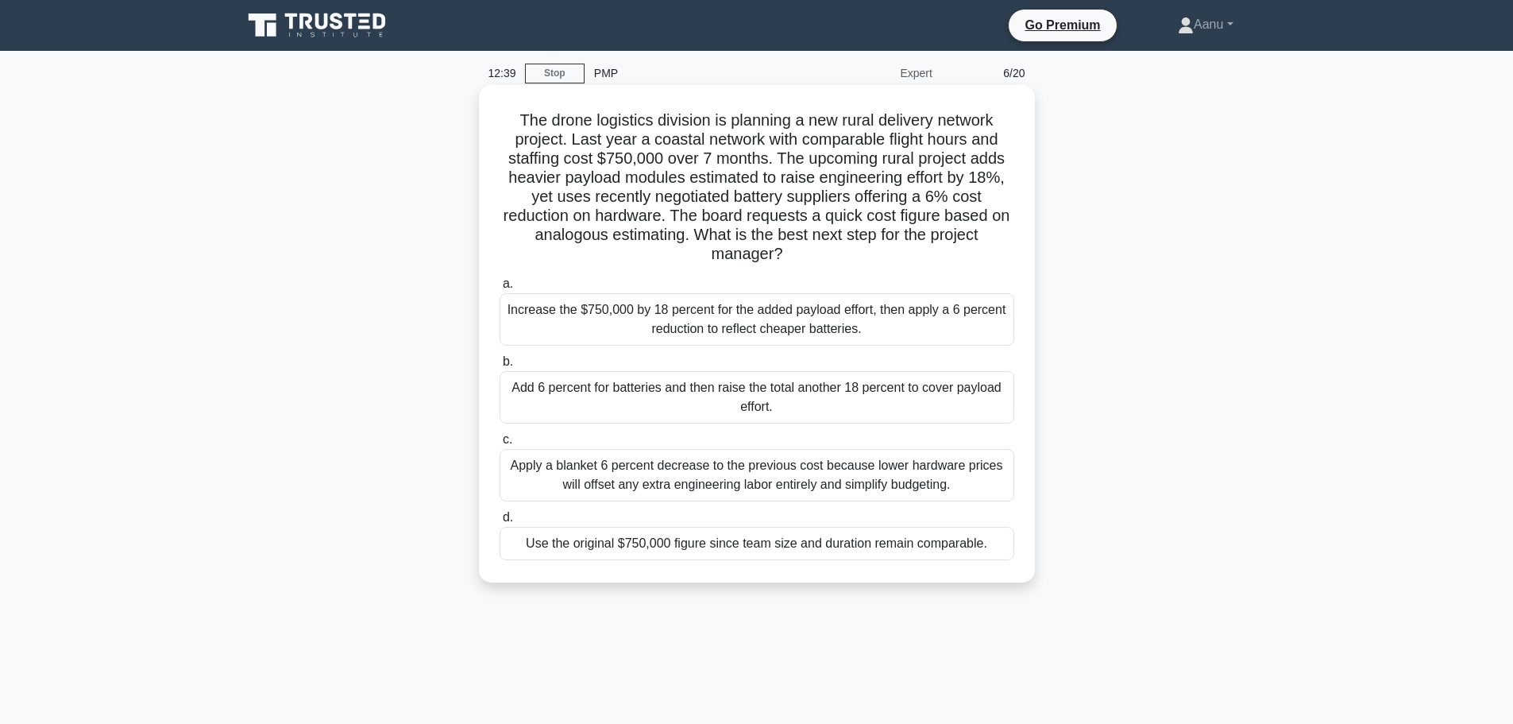
click at [730, 338] on div "Increase the $750,000 by 18 percent for the added payload effort, then apply a …" at bounding box center [757, 319] width 515 height 52
click at [500, 289] on input "a. Increase the $750,000 by 18 percent for the added payload effort, then apply…" at bounding box center [500, 284] width 0 height 10
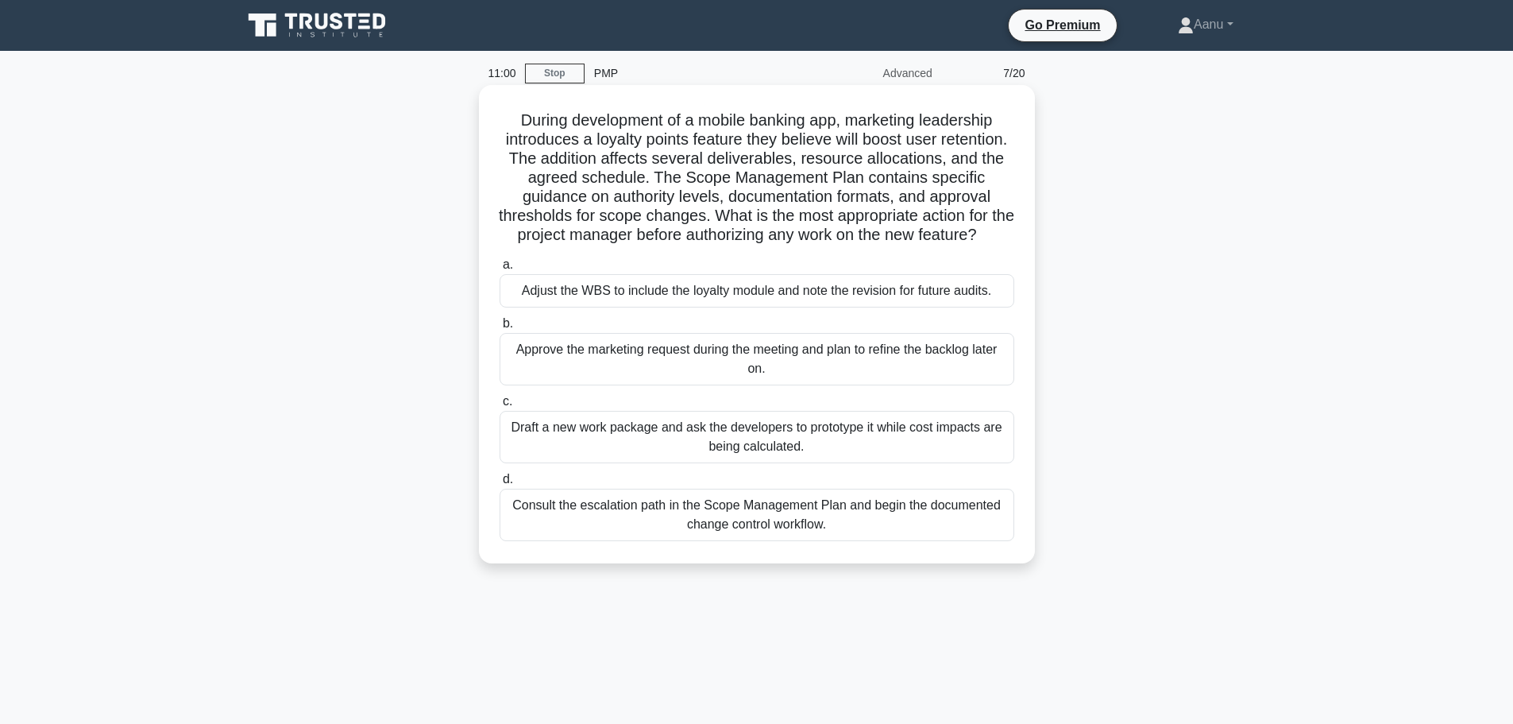
click at [685, 541] on div "Consult the escalation path in the Scope Management Plan and begin the document…" at bounding box center [757, 515] width 515 height 52
click at [500, 485] on input "d. Consult the escalation path in the Scope Management Plan and begin the docum…" at bounding box center [500, 479] width 0 height 10
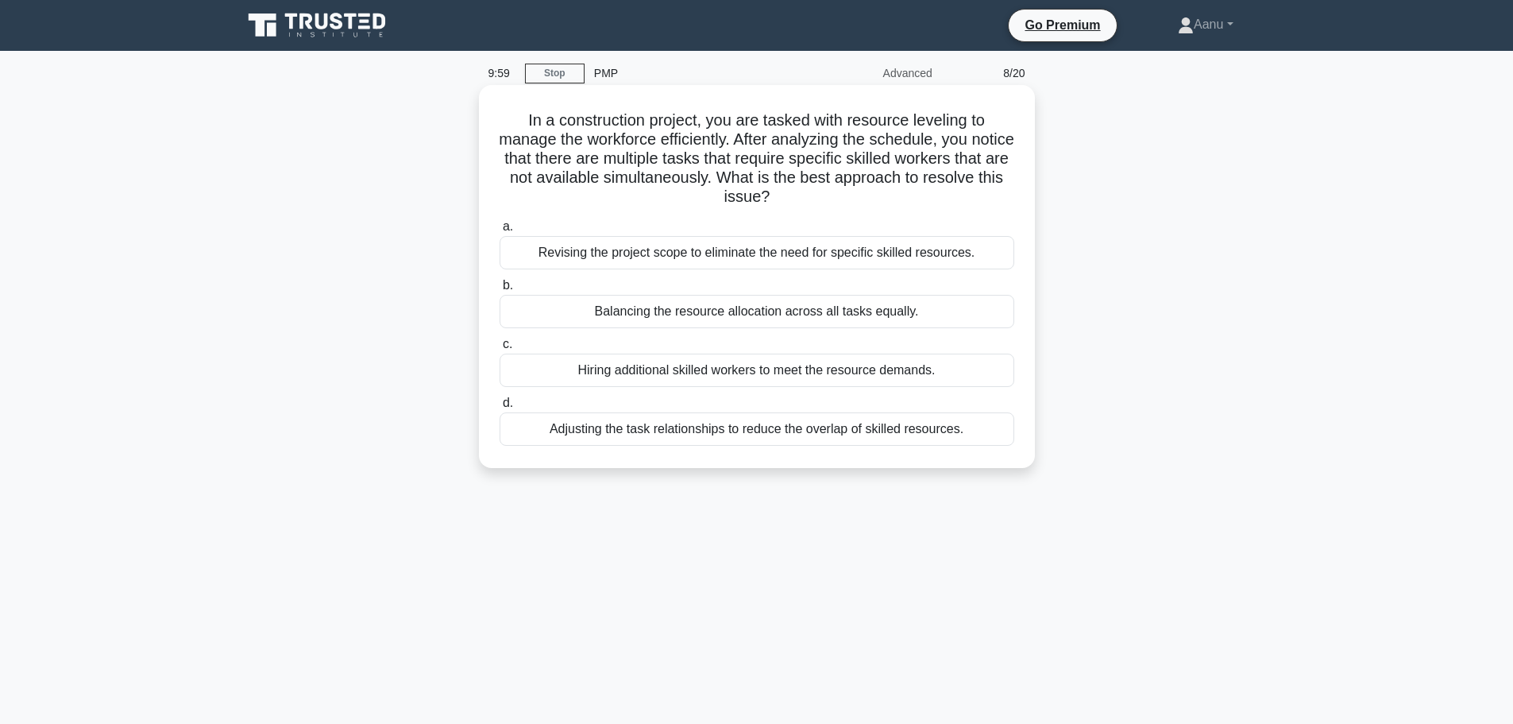
click at [725, 436] on div "Adjusting the task relationships to reduce the overlap of skilled resources." at bounding box center [757, 428] width 515 height 33
click at [500, 408] on input "d. Adjusting the task relationships to reduce the overlap of skilled resources." at bounding box center [500, 403] width 0 height 10
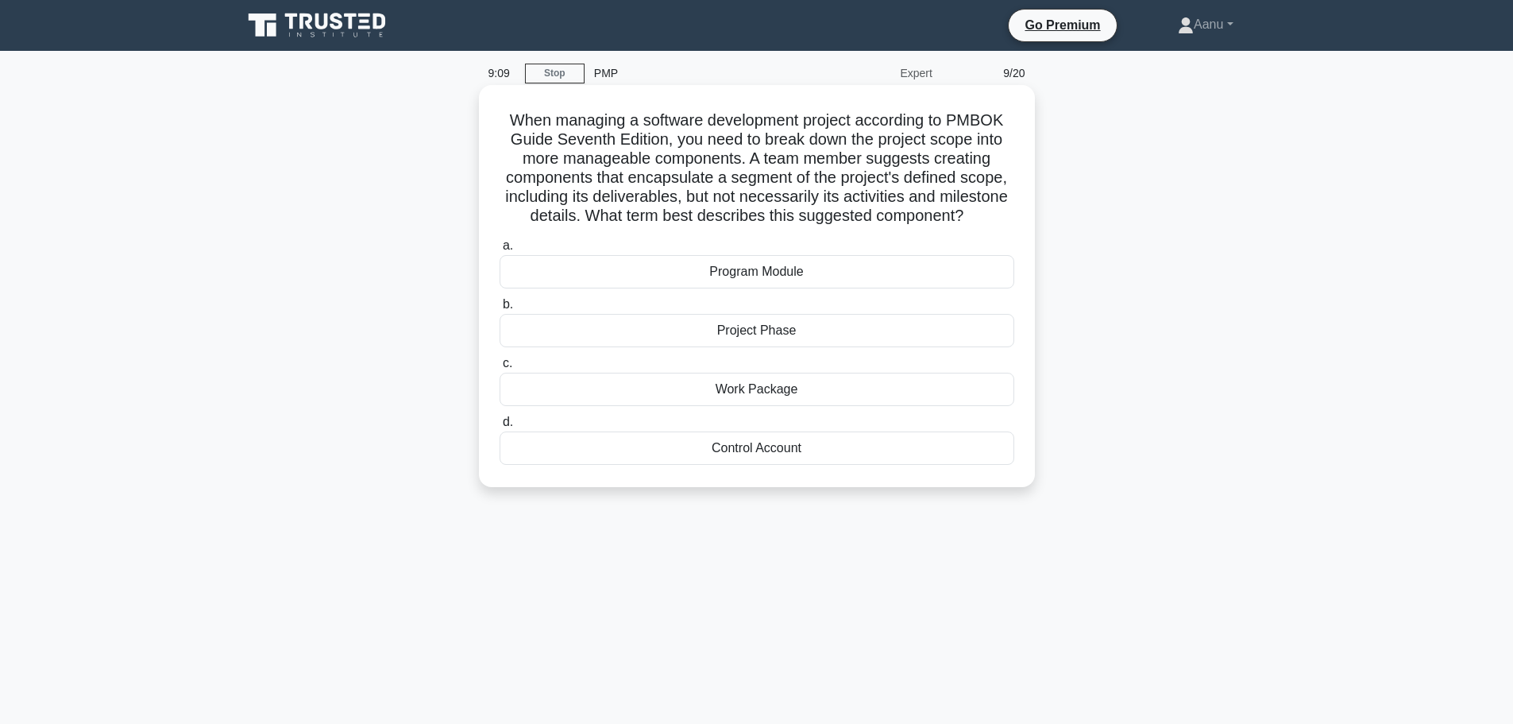
click at [781, 390] on div "Work Package" at bounding box center [757, 389] width 515 height 33
click at [500, 369] on input "c. Work Package" at bounding box center [500, 363] width 0 height 10
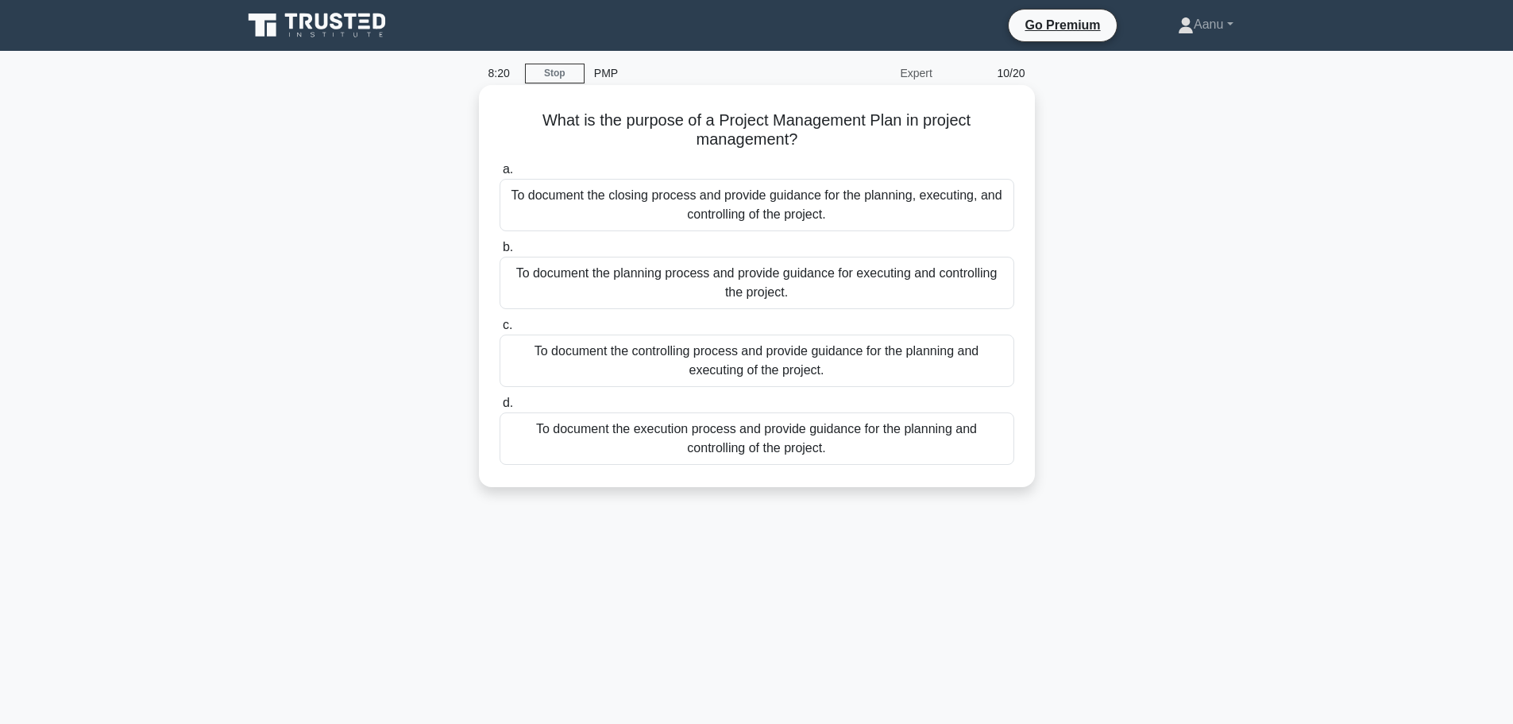
click at [626, 286] on div "To document the planning process and provide guidance for executing and control…" at bounding box center [757, 283] width 515 height 52
click at [500, 253] on input "b. To document the planning process and provide guidance for executing and cont…" at bounding box center [500, 247] width 0 height 10
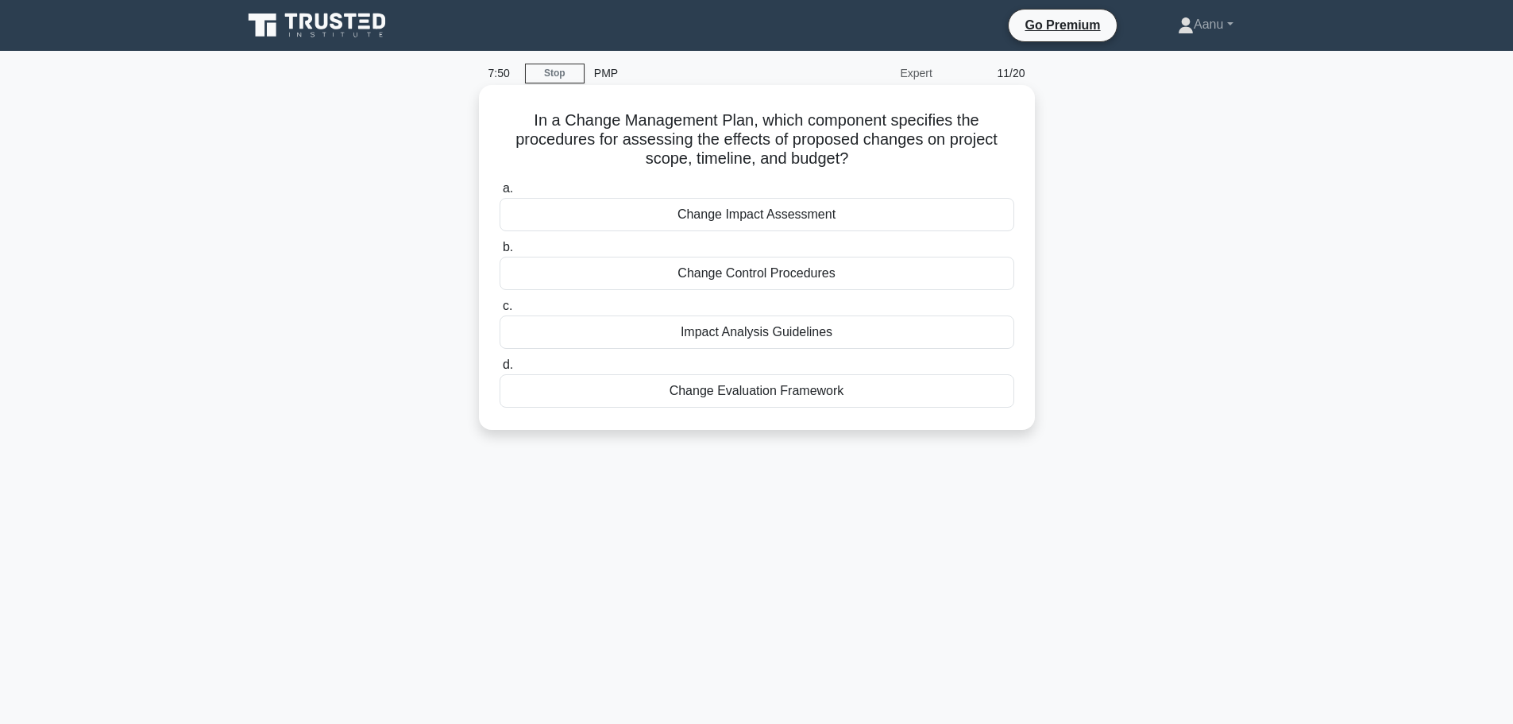
click at [718, 339] on div "Impact Analysis Guidelines" at bounding box center [757, 331] width 515 height 33
click at [500, 311] on input "c. Impact Analysis Guidelines" at bounding box center [500, 306] width 0 height 10
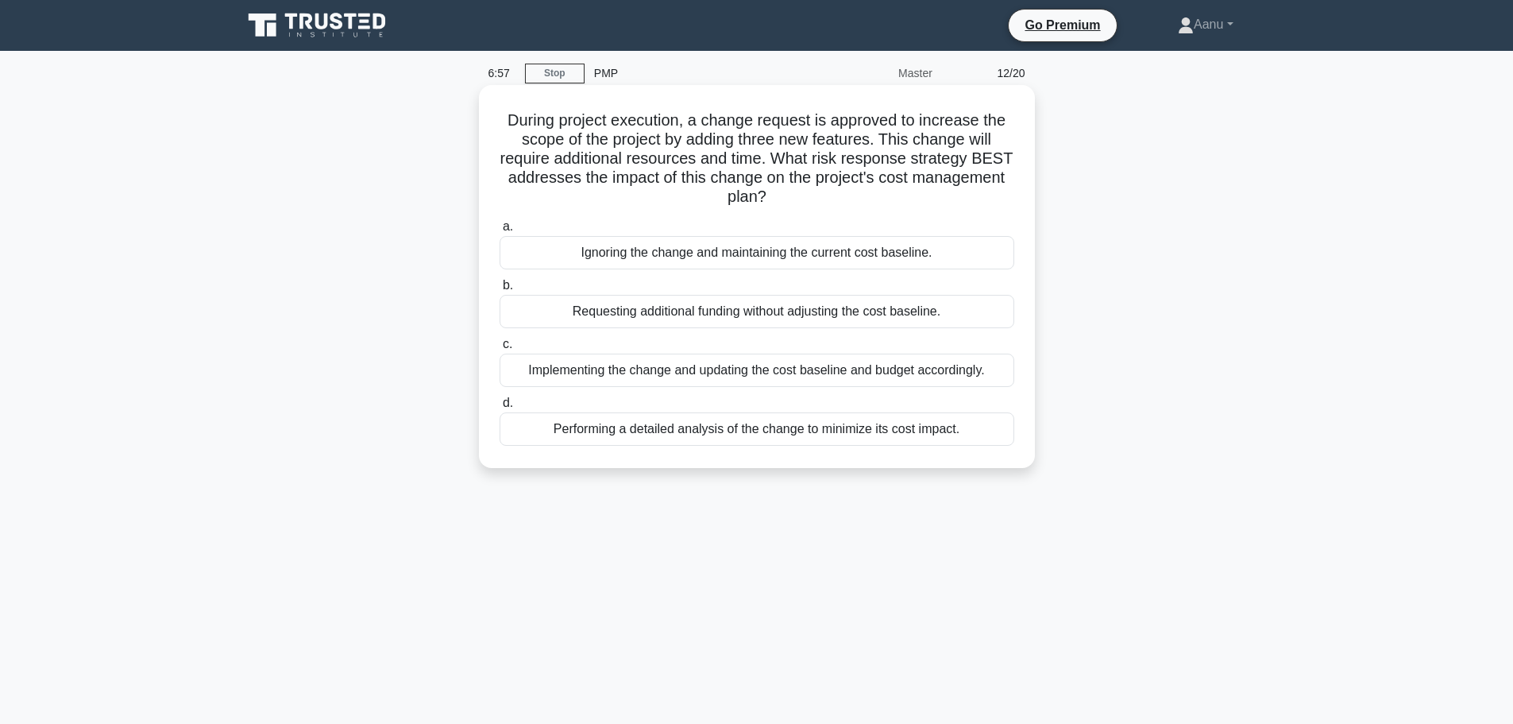
click at [815, 376] on div "Implementing the change and updating the cost baseline and budget accordingly." at bounding box center [757, 370] width 515 height 33
click at [500, 350] on input "c. Implementing the change and updating the cost baseline and budget accordingl…" at bounding box center [500, 344] width 0 height 10
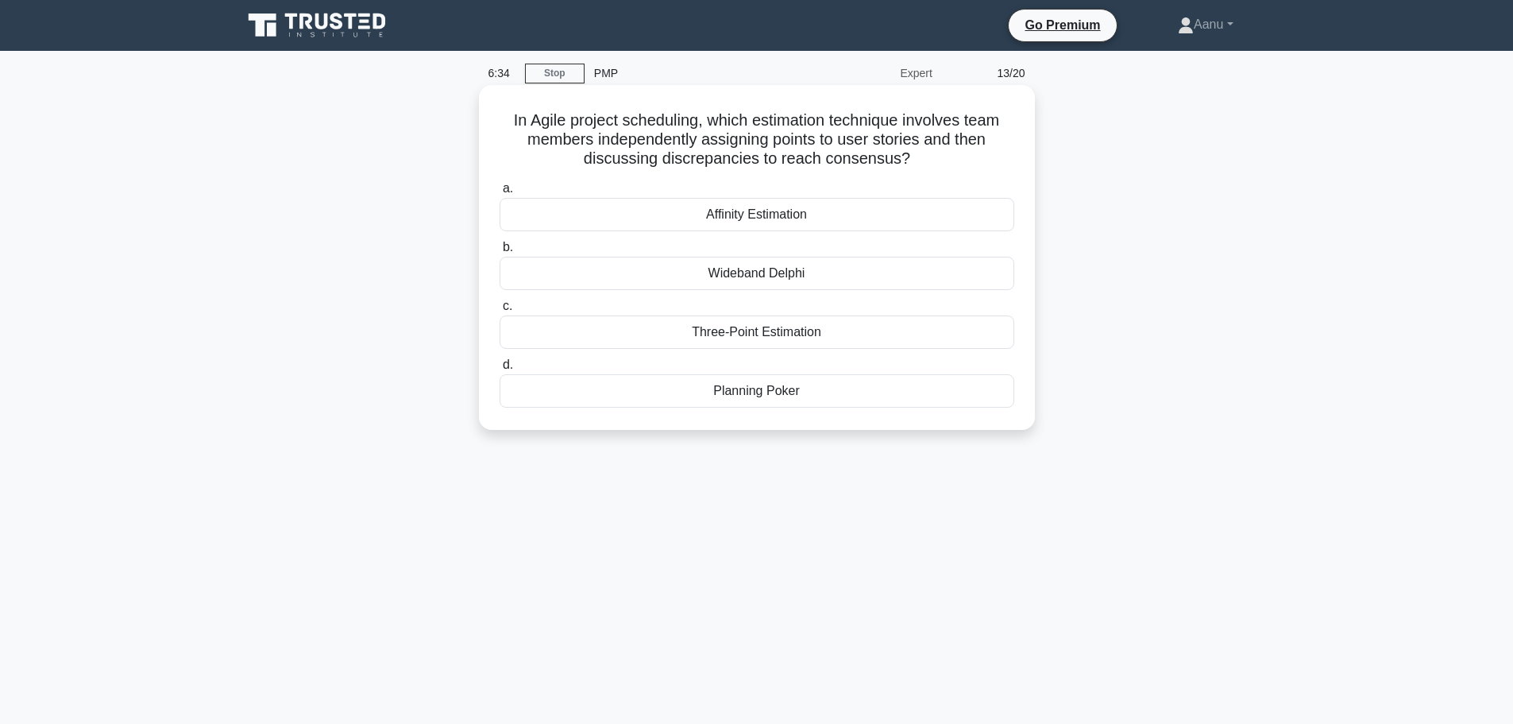
click at [821, 337] on div "Three-Point Estimation" at bounding box center [757, 331] width 515 height 33
click at [500, 311] on input "c. Three-Point Estimation" at bounding box center [500, 306] width 0 height 10
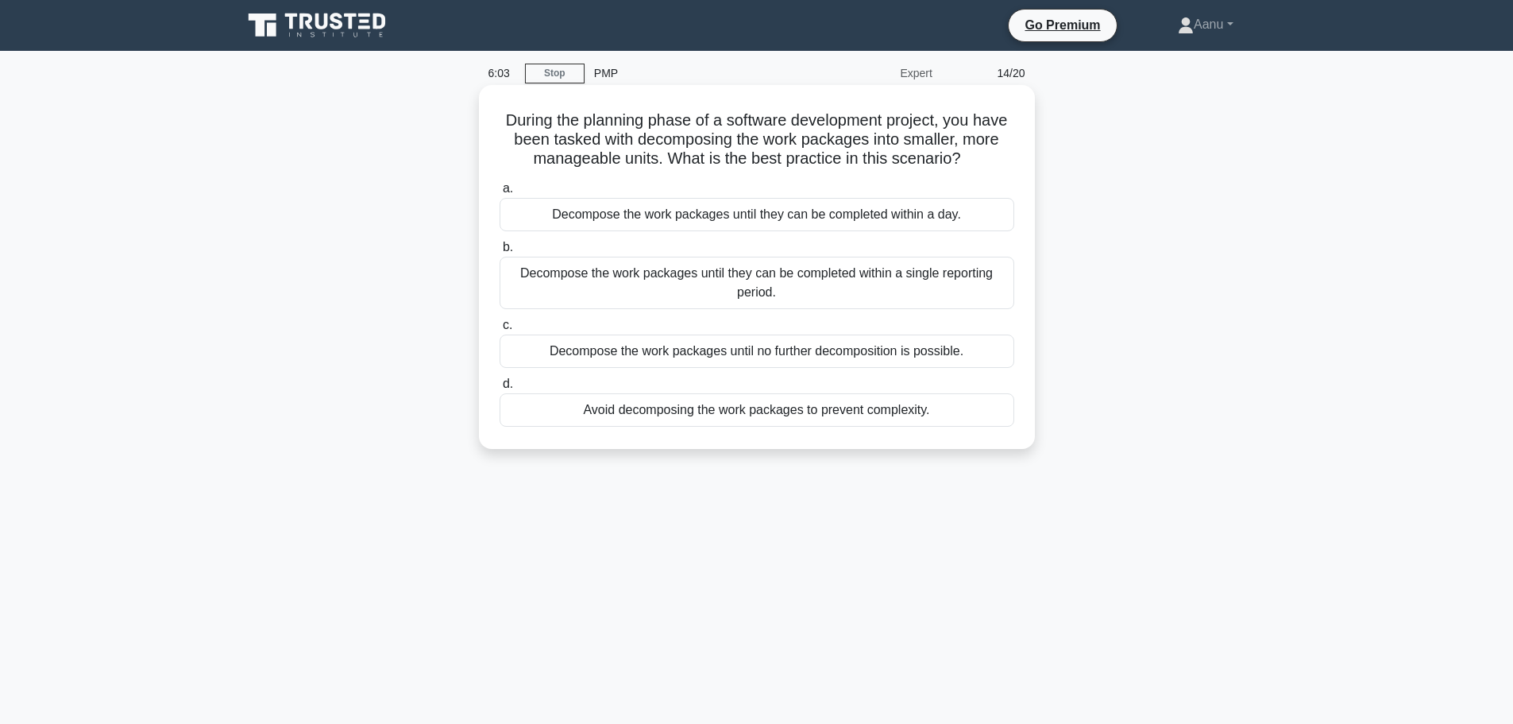
click at [726, 296] on div "Decompose the work packages until they can be completed within a single reporti…" at bounding box center [757, 283] width 515 height 52
click at [500, 253] on input "b. Decompose the work packages until they can be completed within a single repo…" at bounding box center [500, 247] width 0 height 10
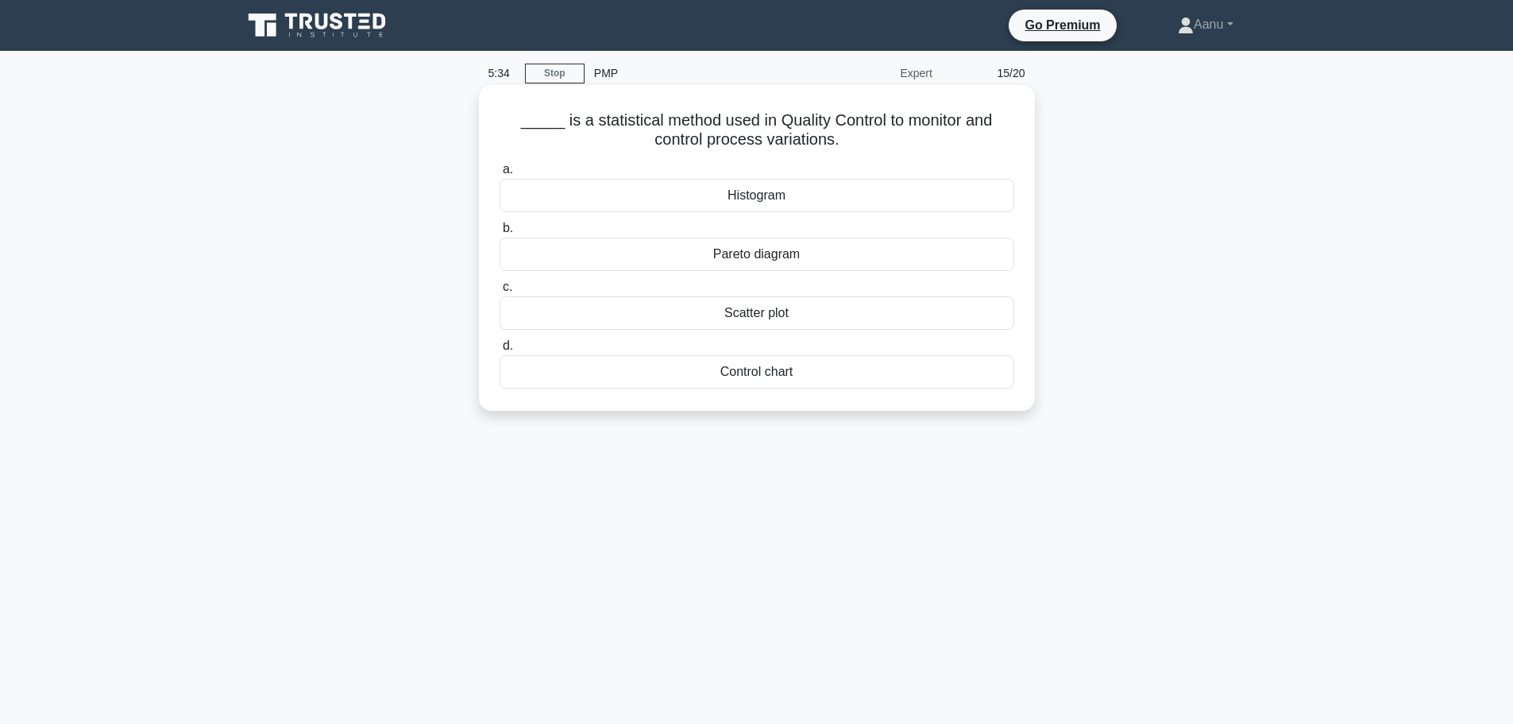
click at [775, 260] on div "Pareto diagram" at bounding box center [757, 254] width 515 height 33
click at [500, 234] on input "b. Pareto diagram" at bounding box center [500, 228] width 0 height 10
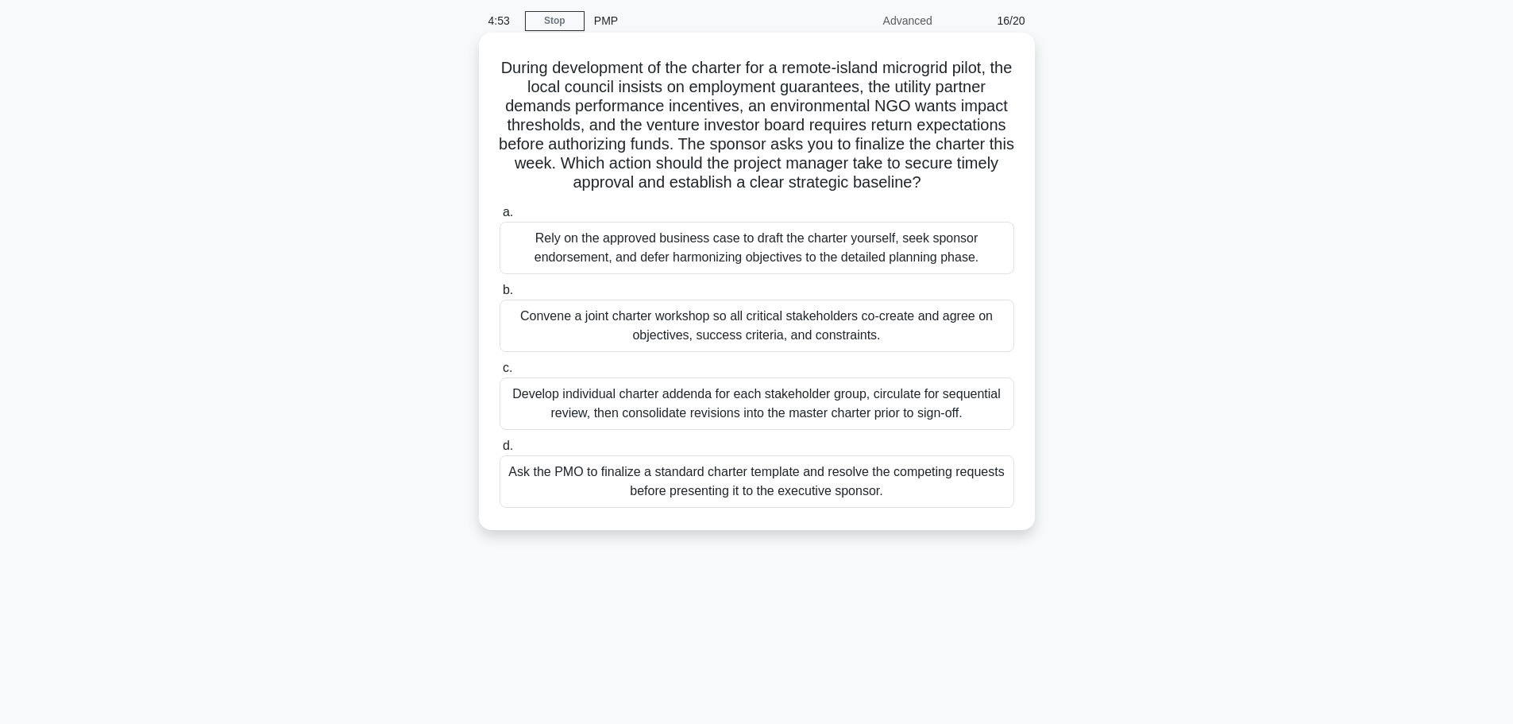
scroll to position [79, 0]
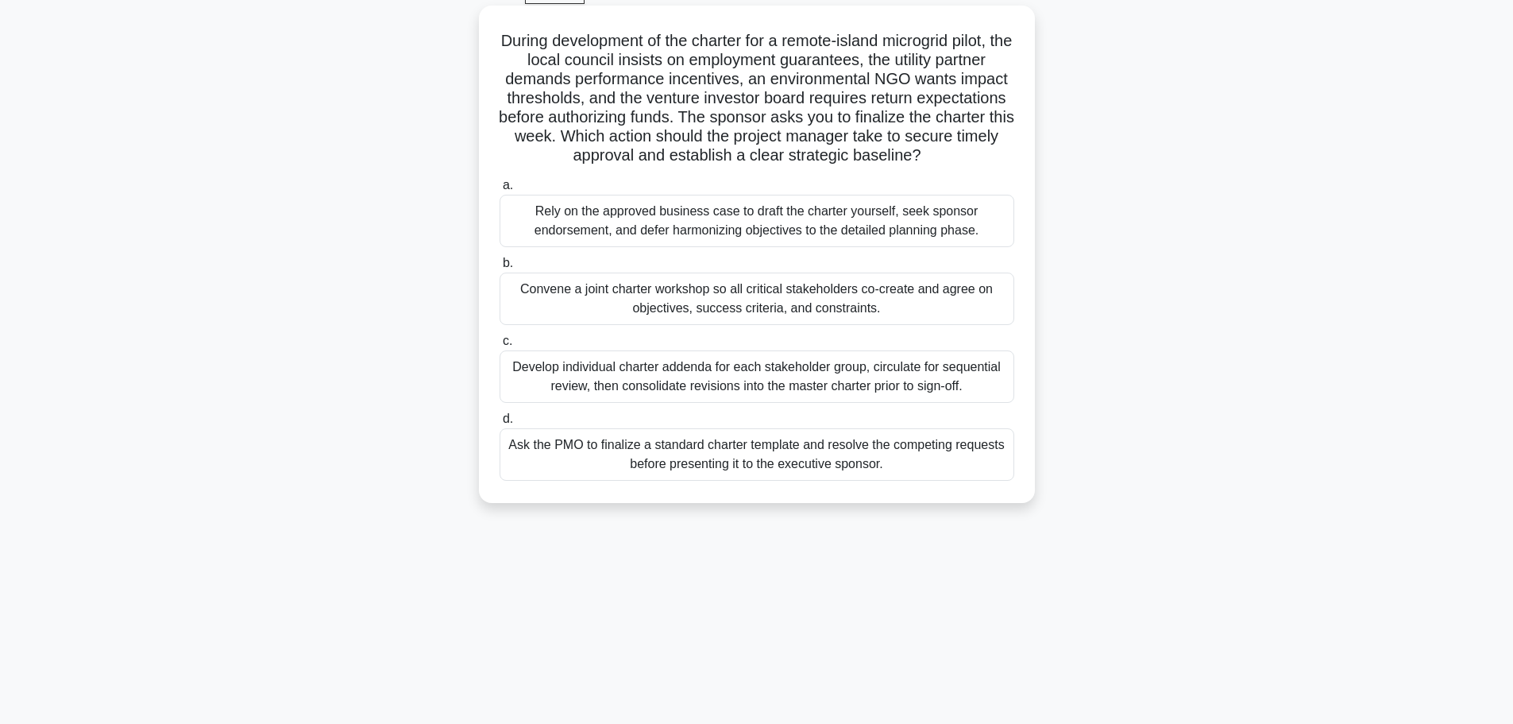
click at [613, 314] on div "Convene a joint charter workshop so all critical stakeholders co-create and agr…" at bounding box center [757, 299] width 515 height 52
click at [500, 269] on input "b. Convene a joint charter workshop so all critical stakeholders co-create and …" at bounding box center [500, 263] width 0 height 10
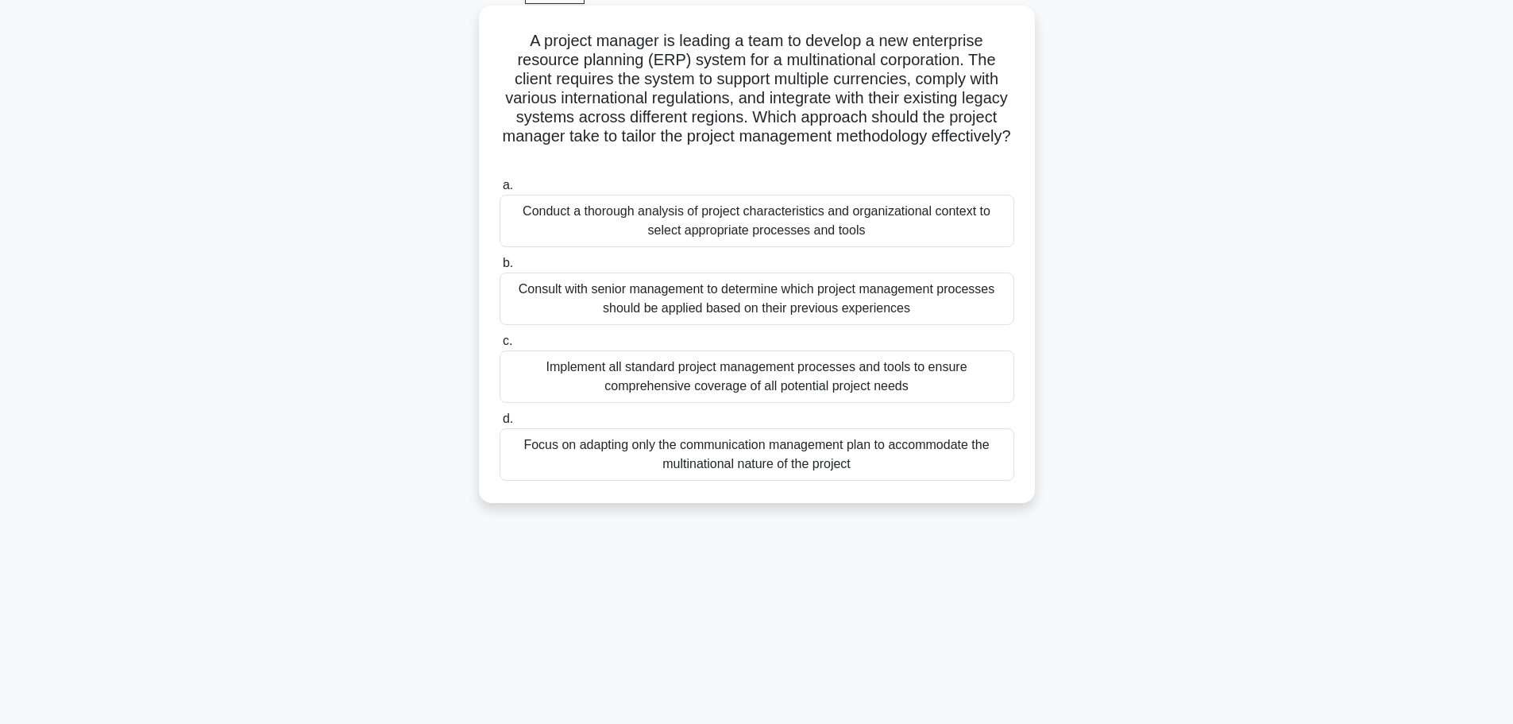
scroll to position [0, 0]
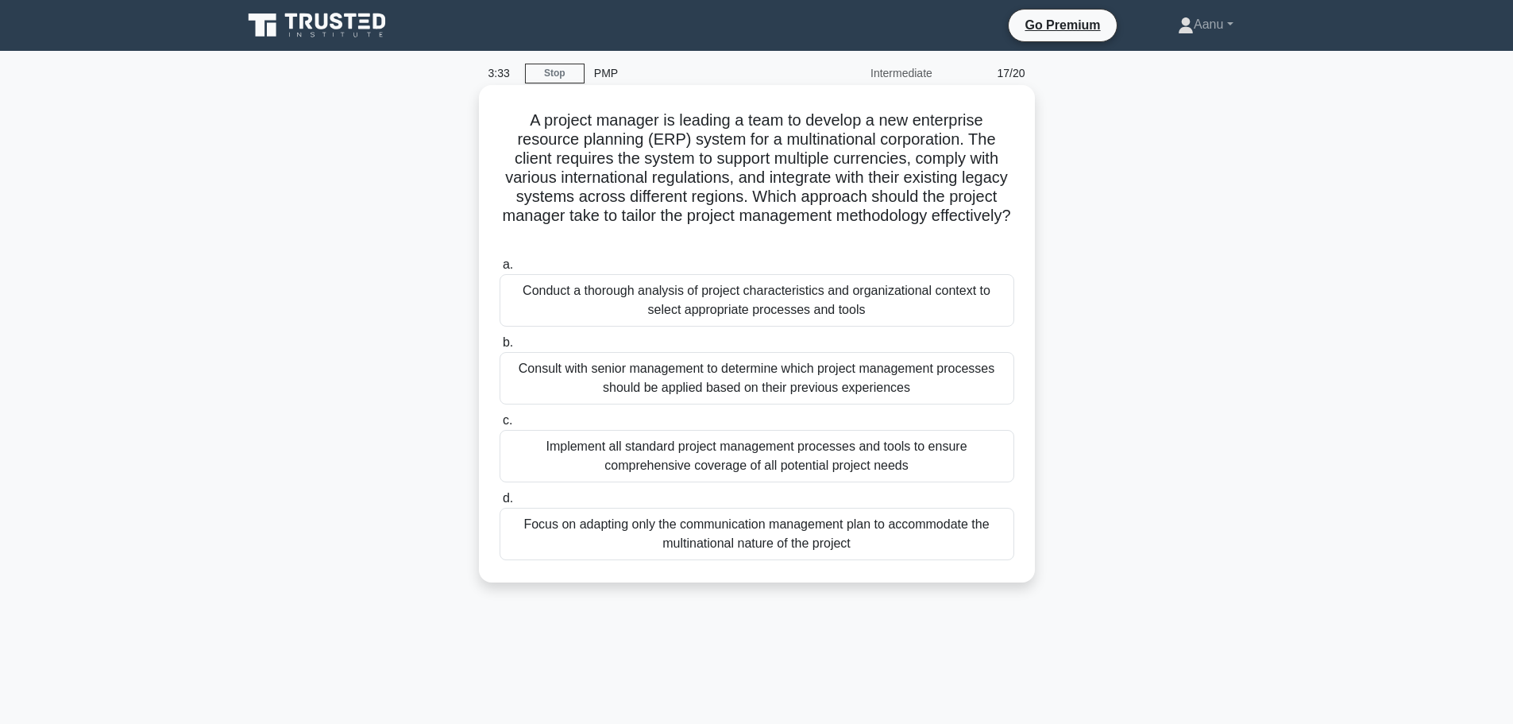
click at [613, 301] on div "Conduct a thorough analysis of project characteristics and organizational conte…" at bounding box center [757, 300] width 515 height 52
click at [500, 270] on input "a. Conduct a thorough analysis of project characteristics and organizational co…" at bounding box center [500, 265] width 0 height 10
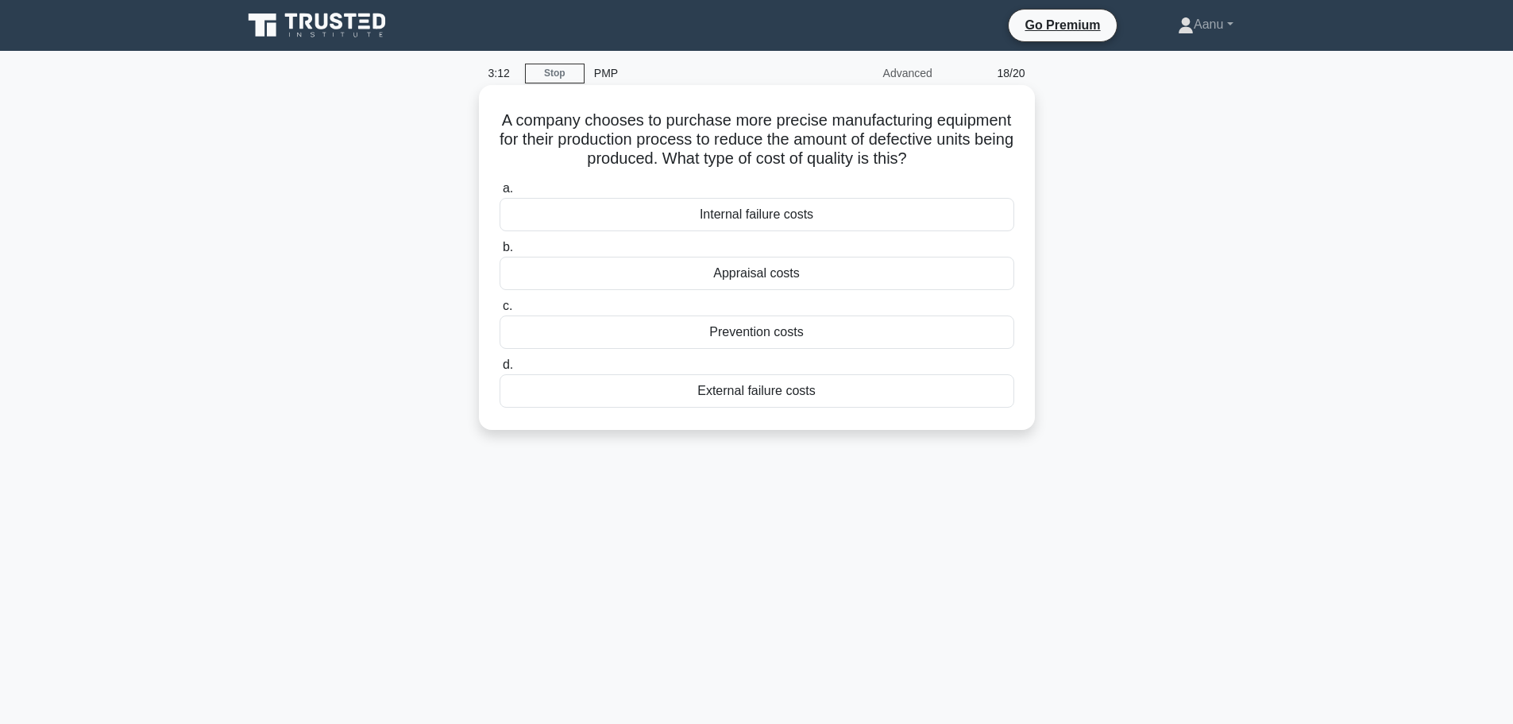
click at [798, 330] on div "Prevention costs" at bounding box center [757, 331] width 515 height 33
click at [500, 311] on input "c. Prevention costs" at bounding box center [500, 306] width 0 height 10
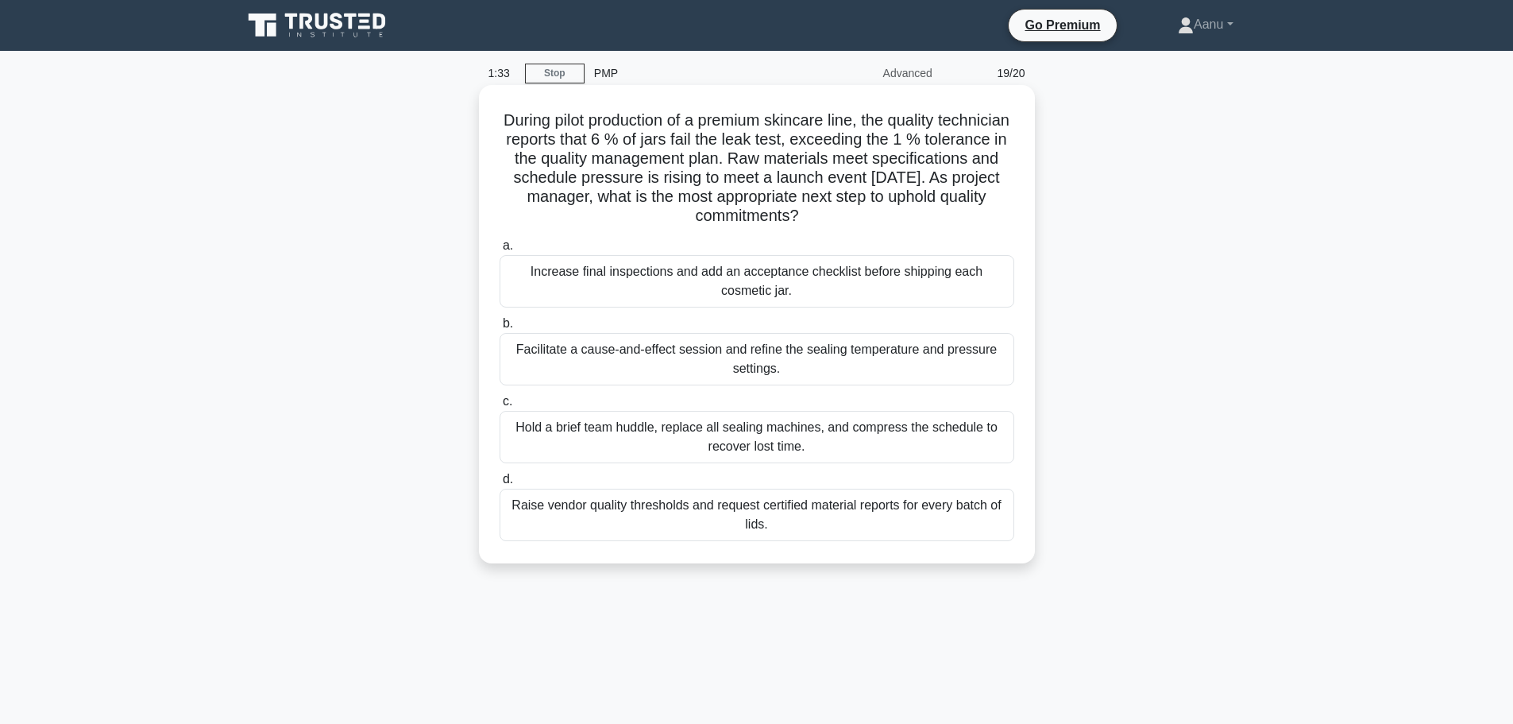
click at [717, 450] on div "Hold a brief team huddle, replace all sealing machines, and compress the schedu…" at bounding box center [757, 437] width 515 height 52
click at [500, 407] on input "c. Hold a brief team huddle, replace all sealing machines, and compress the sch…" at bounding box center [500, 401] width 0 height 10
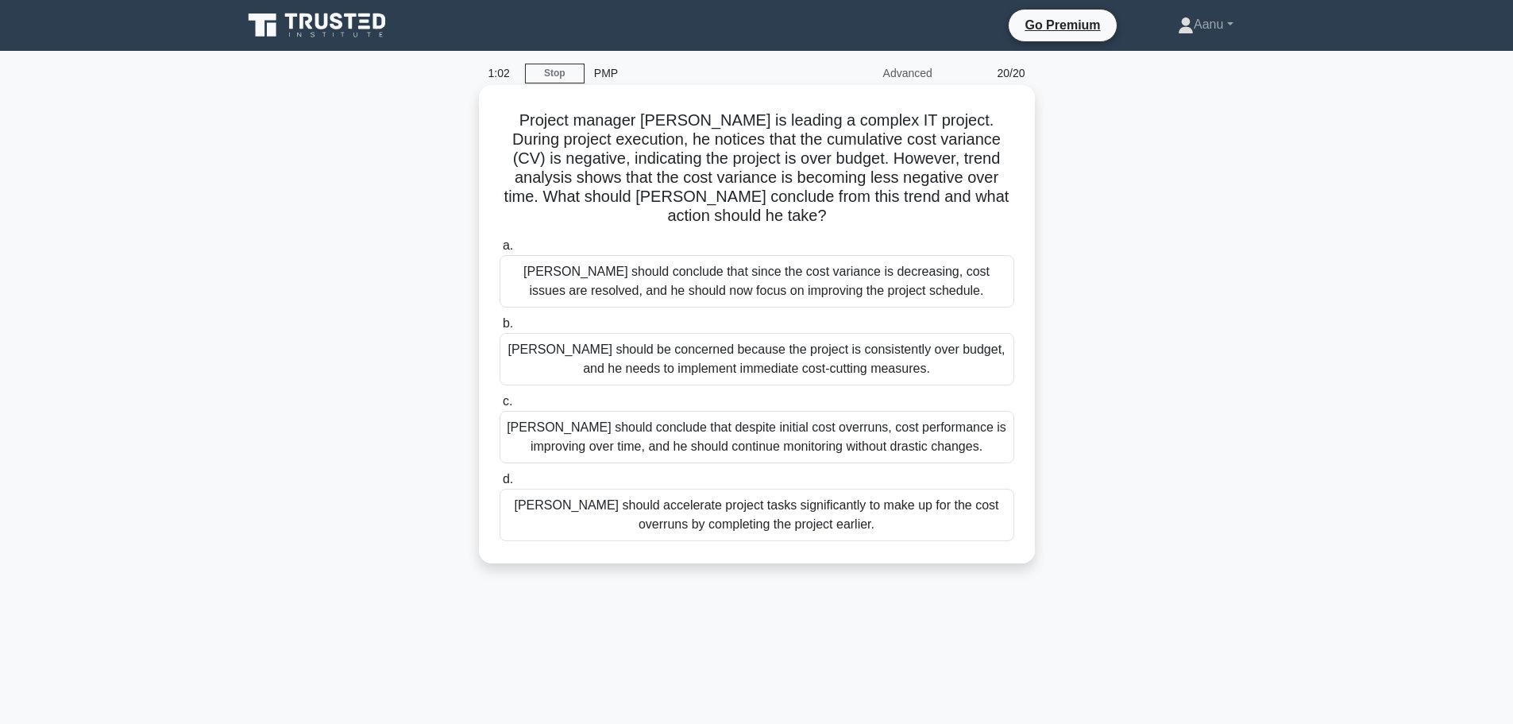
click at [742, 507] on div "David should accelerate project tasks significantly to make up for the cost ove…" at bounding box center [757, 515] width 515 height 52
click at [500, 485] on input "d. David should accelerate project tasks significantly to make up for the cost …" at bounding box center [500, 479] width 0 height 10
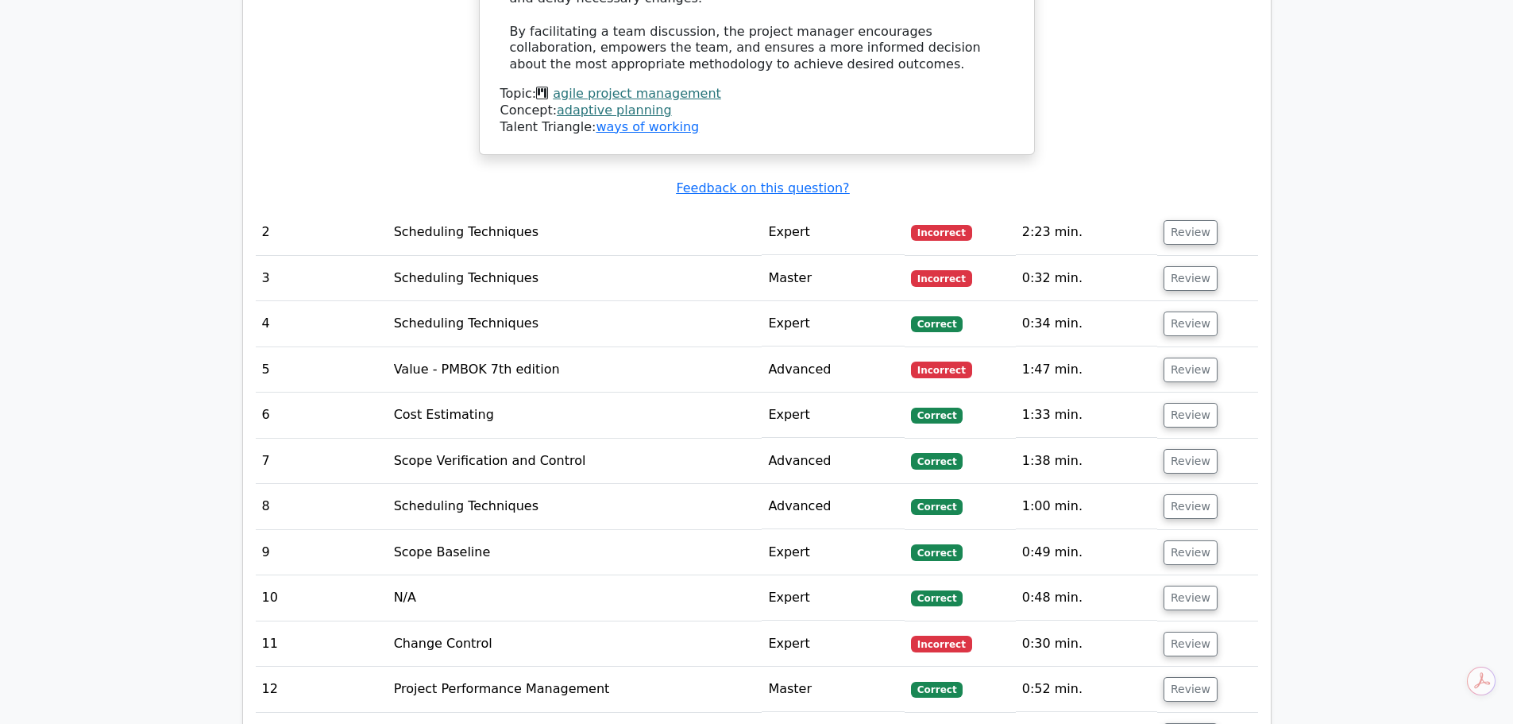
scroll to position [2508, 0]
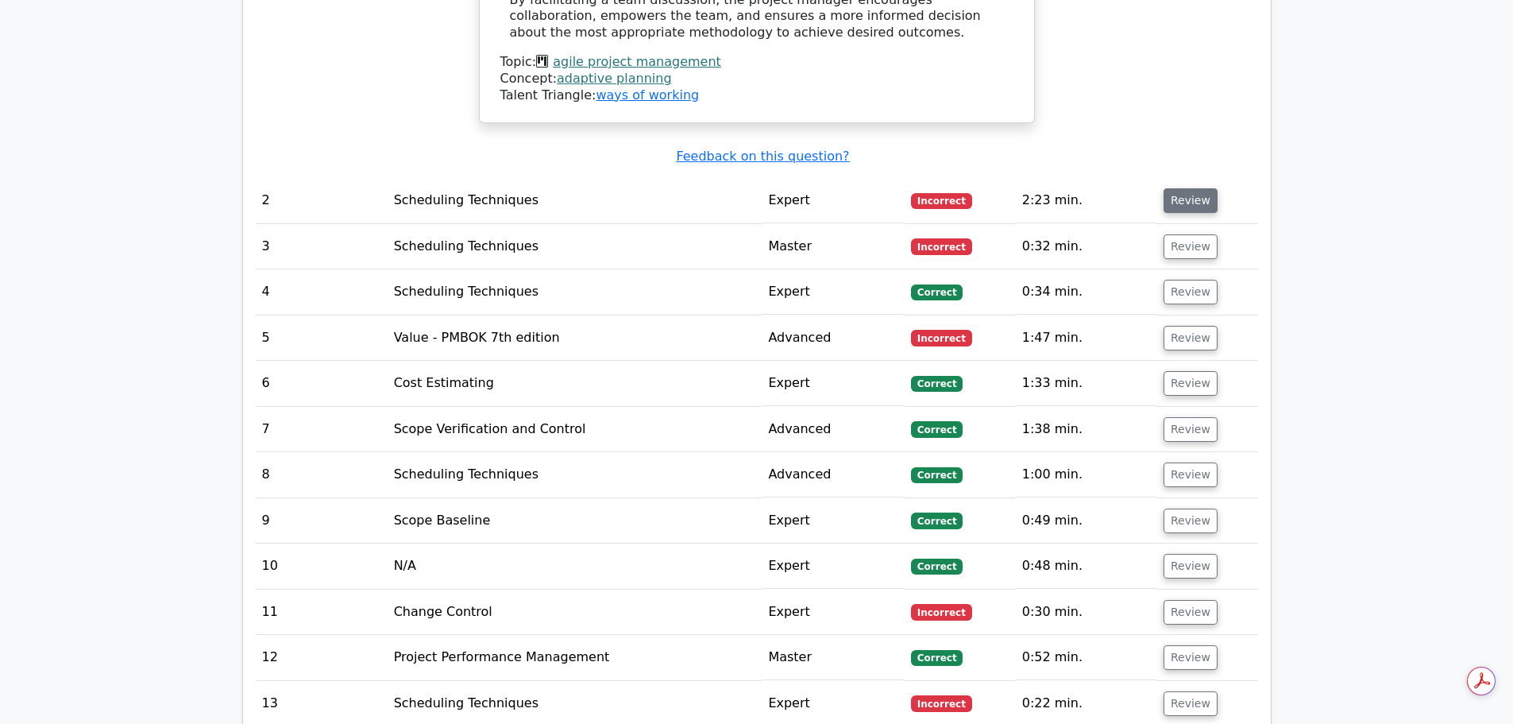
click at [1196, 188] on button "Review" at bounding box center [1191, 200] width 54 height 25
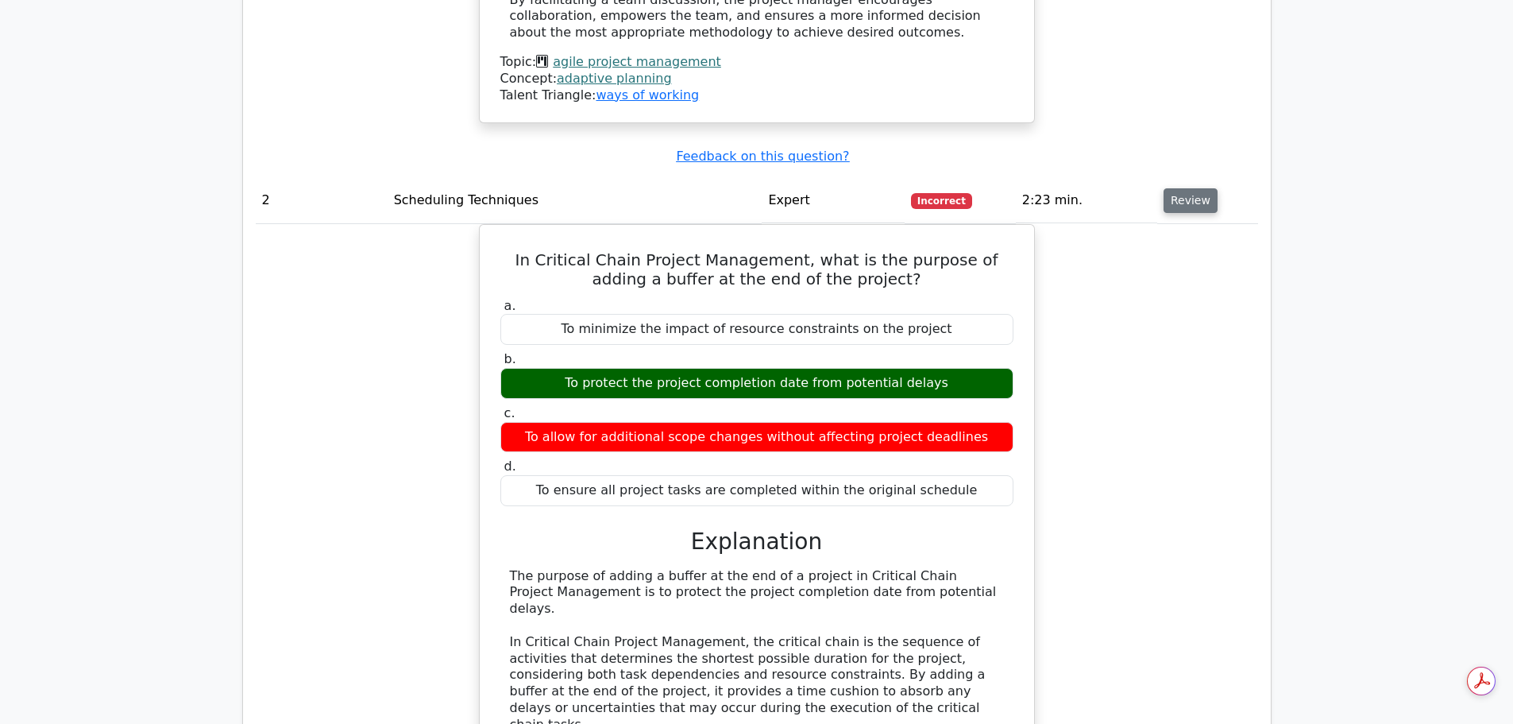
click at [1191, 188] on button "Review" at bounding box center [1191, 200] width 54 height 25
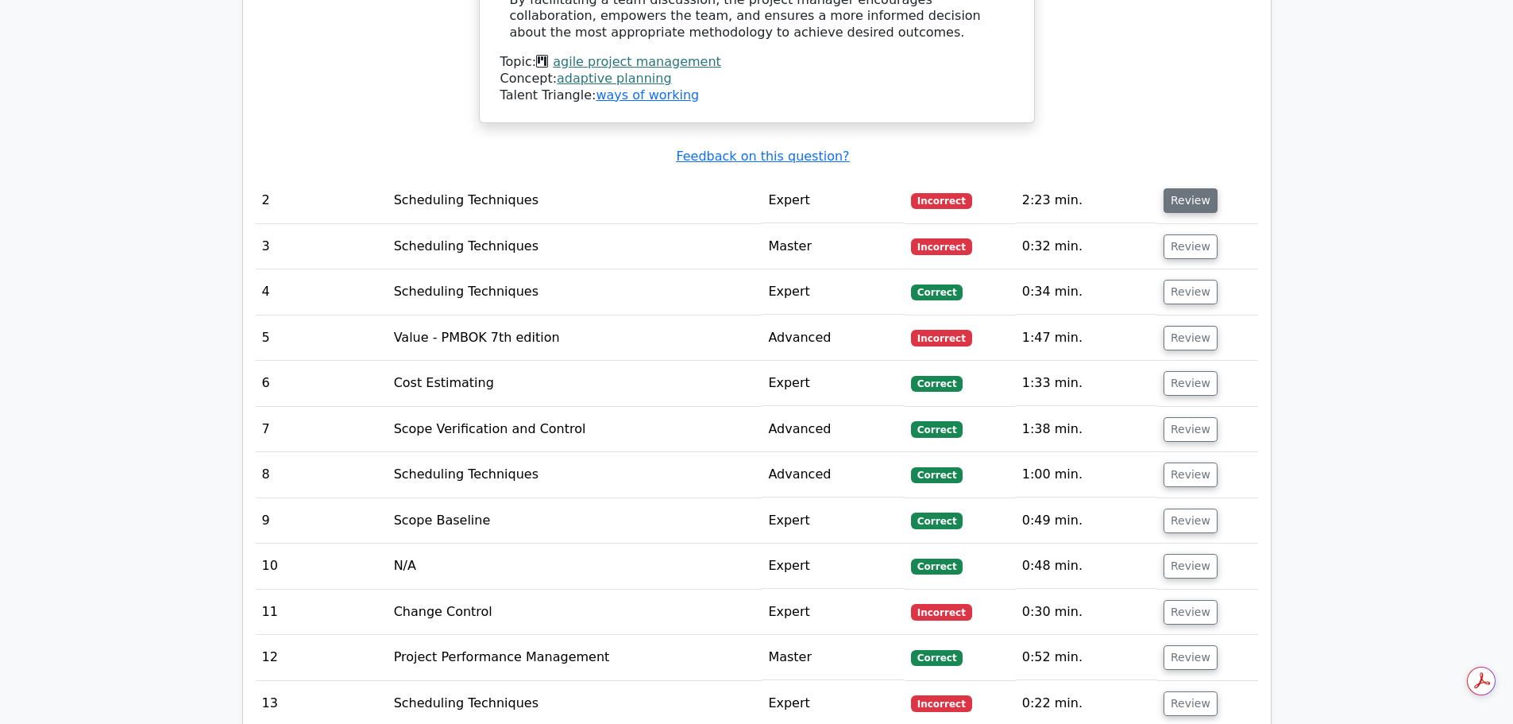
click at [1191, 188] on button "Review" at bounding box center [1191, 200] width 54 height 25
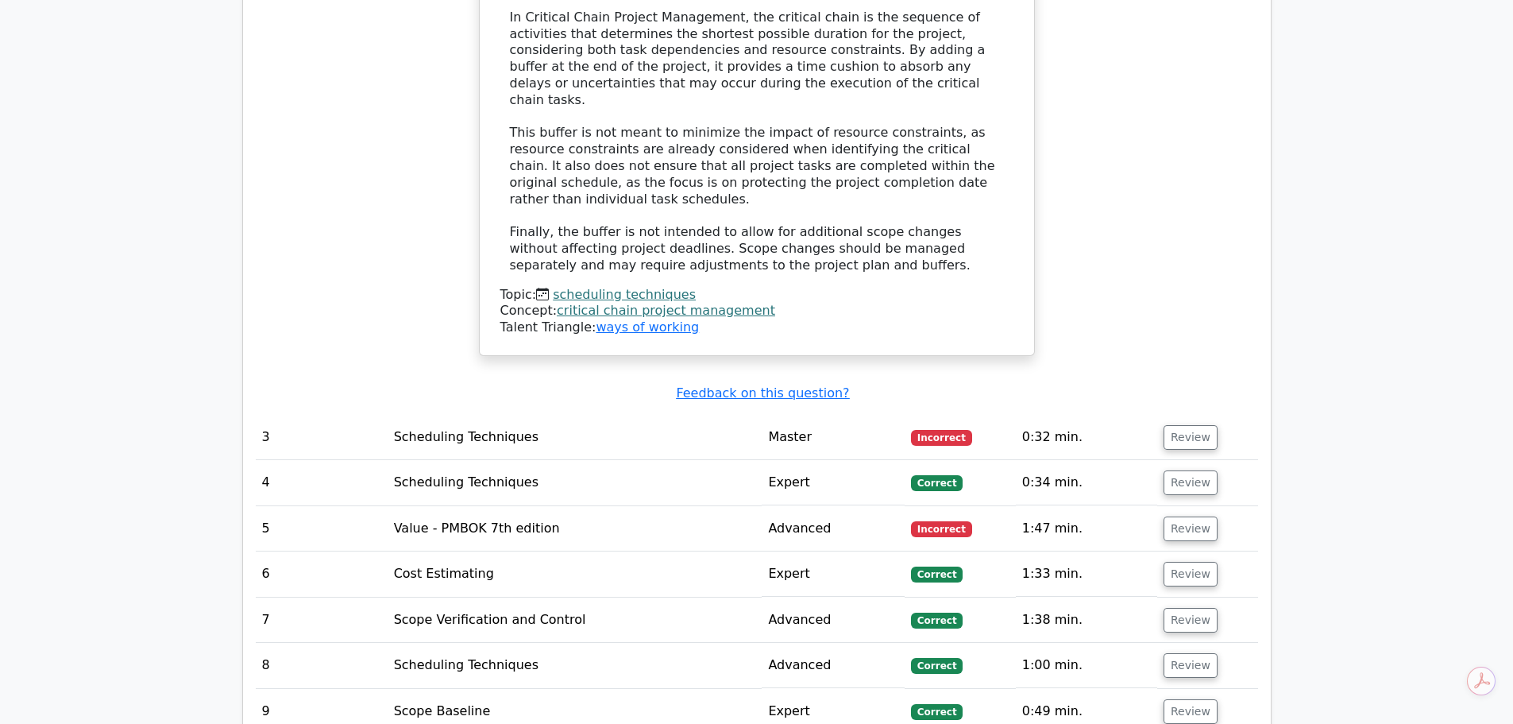
scroll to position [3144, 0]
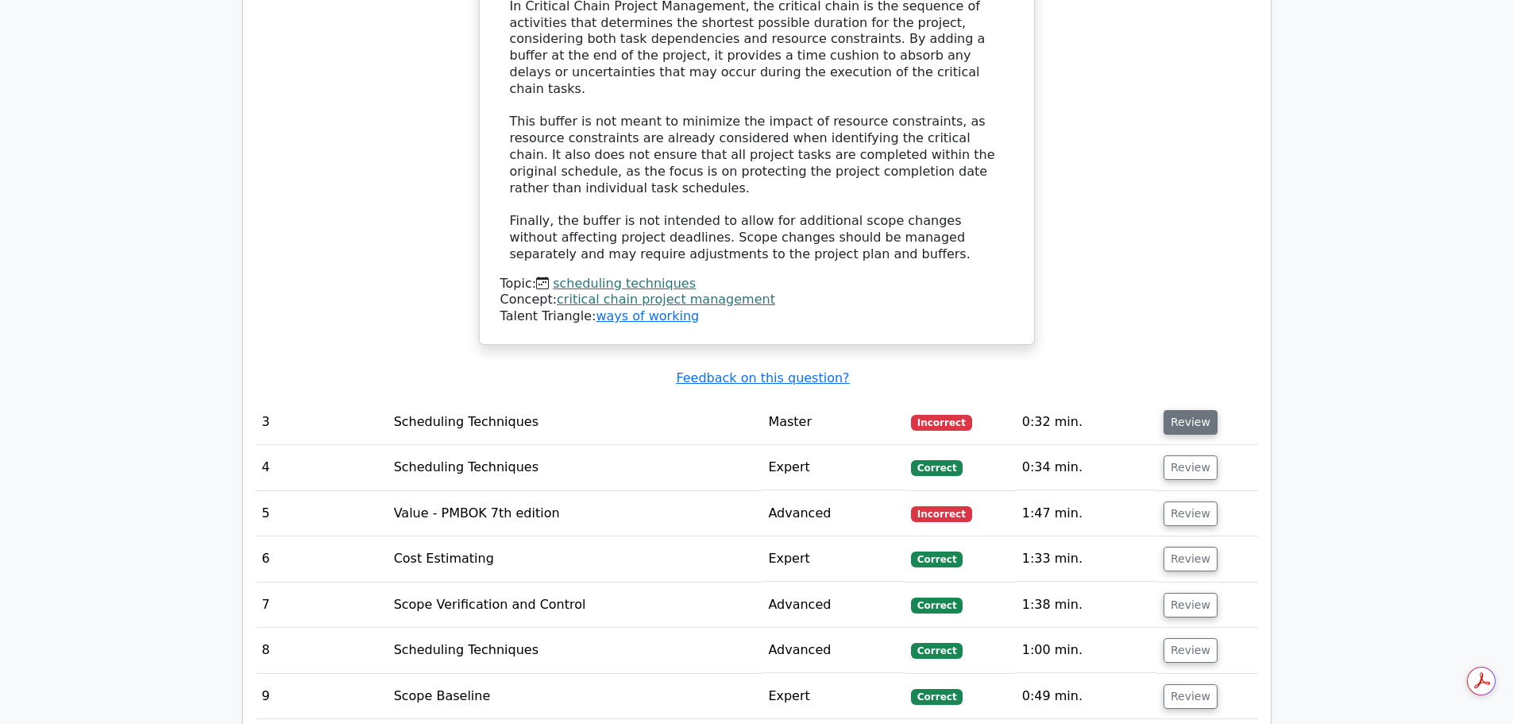
click at [1176, 410] on button "Review" at bounding box center [1191, 422] width 54 height 25
